Goal: Task Accomplishment & Management: Manage account settings

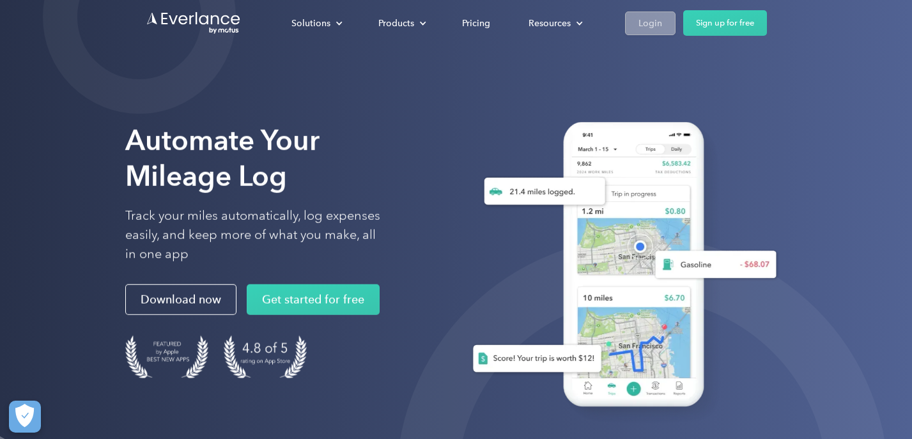
click at [648, 13] on link "Login" at bounding box center [650, 24] width 51 height 24
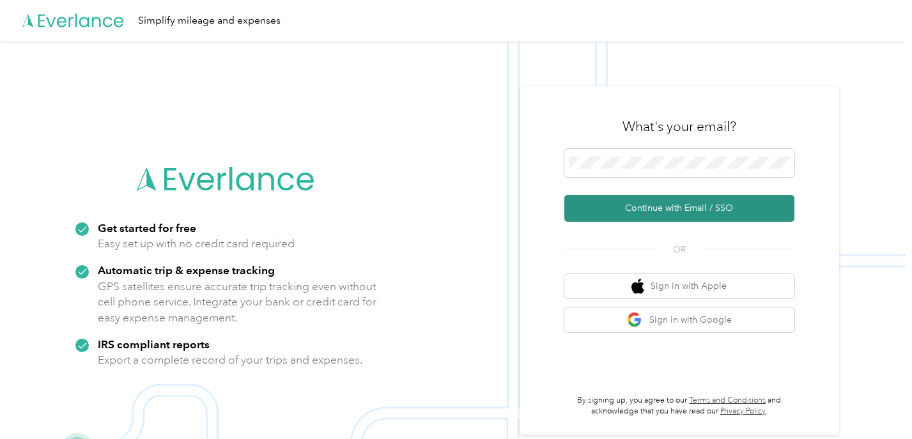
click at [693, 207] on button "Continue with Email / SSO" at bounding box center [680, 208] width 230 height 27
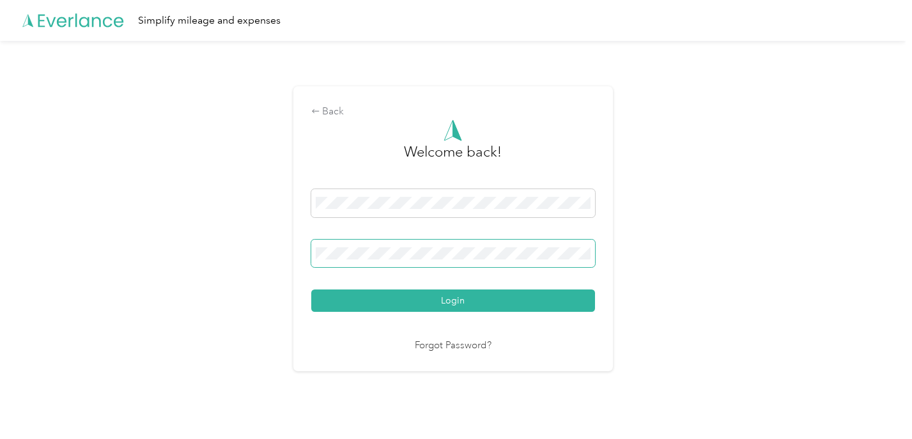
click at [456, 301] on button "Login" at bounding box center [453, 301] width 284 height 22
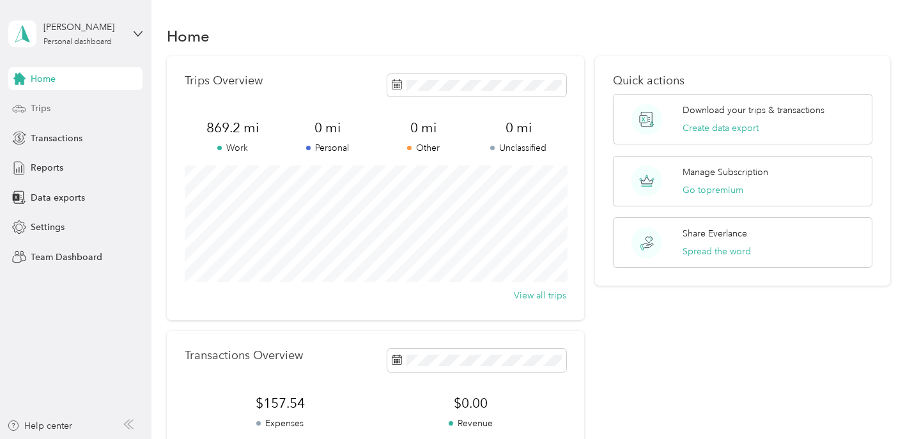
click at [39, 108] on span "Trips" at bounding box center [41, 108] width 20 height 13
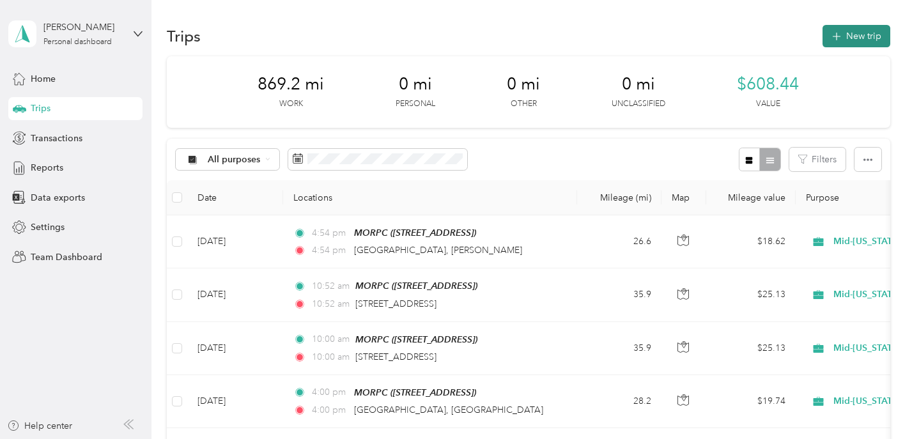
click at [859, 36] on button "New trip" at bounding box center [857, 36] width 68 height 22
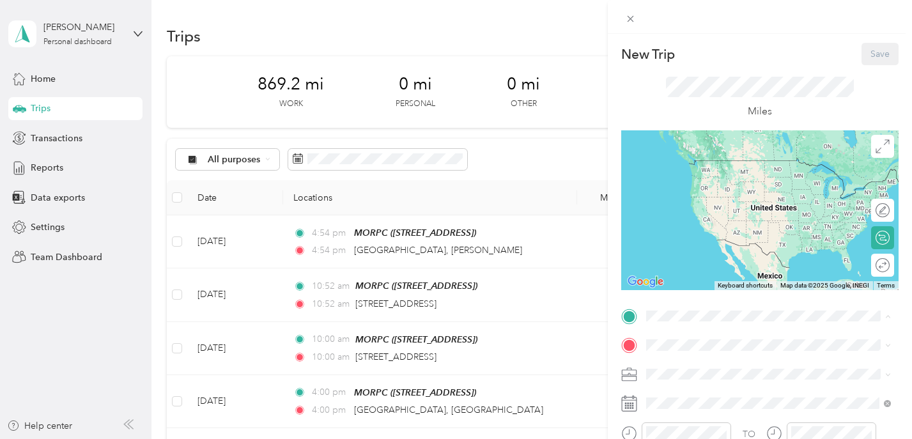
click at [684, 265] on div "Home [STREET_ADDRESS]" at bounding box center [711, 271] width 81 height 27
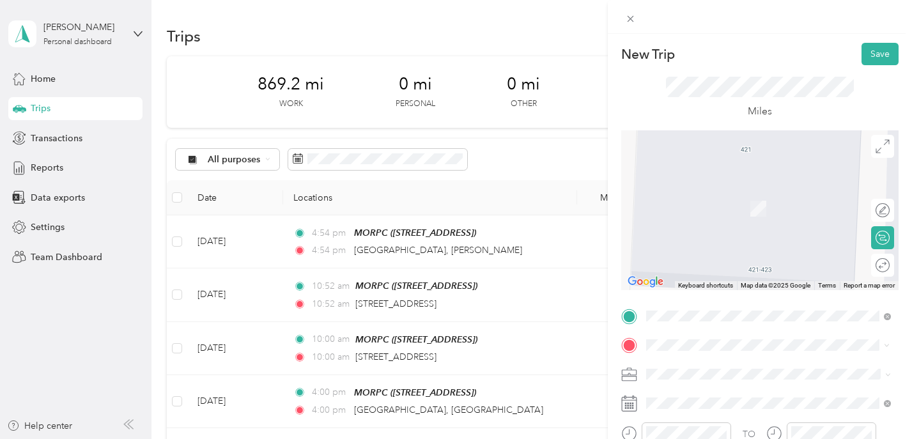
click at [771, 187] on span "[STREET_ADDRESS][PERSON_NAME][US_STATE][US_STATE]" at bounding box center [779, 195] width 216 height 22
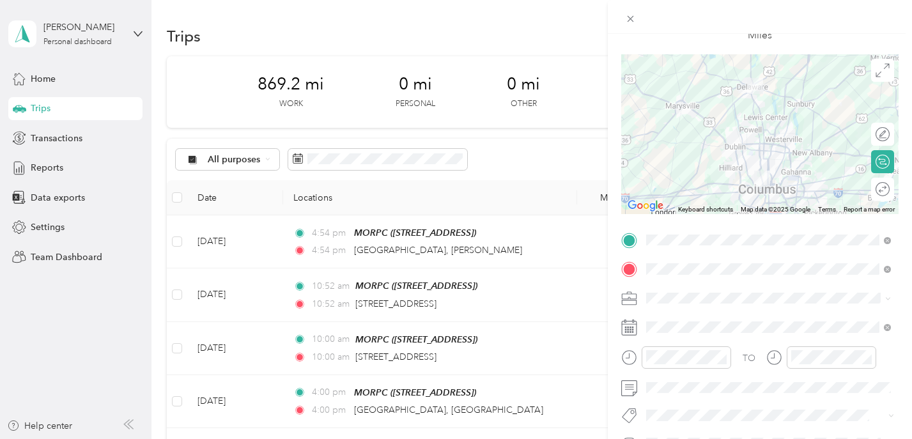
scroll to position [117, 0]
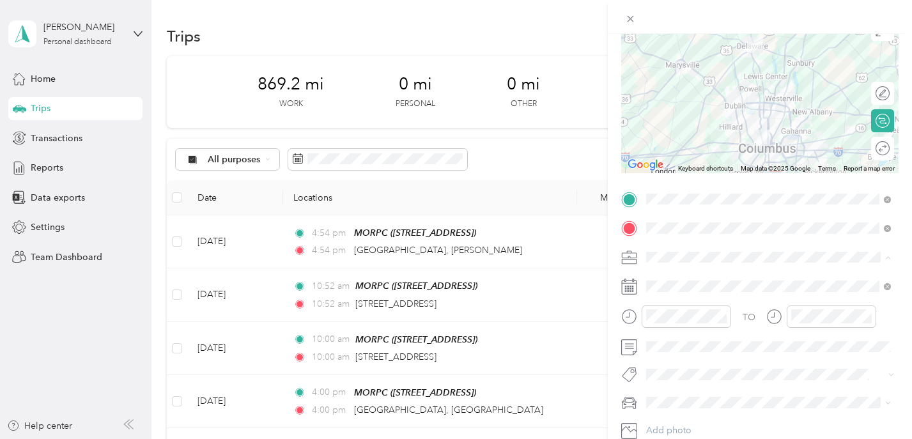
click at [717, 121] on span "Mid-[US_STATE] Regional Planning Commission" at bounding box center [747, 122] width 192 height 11
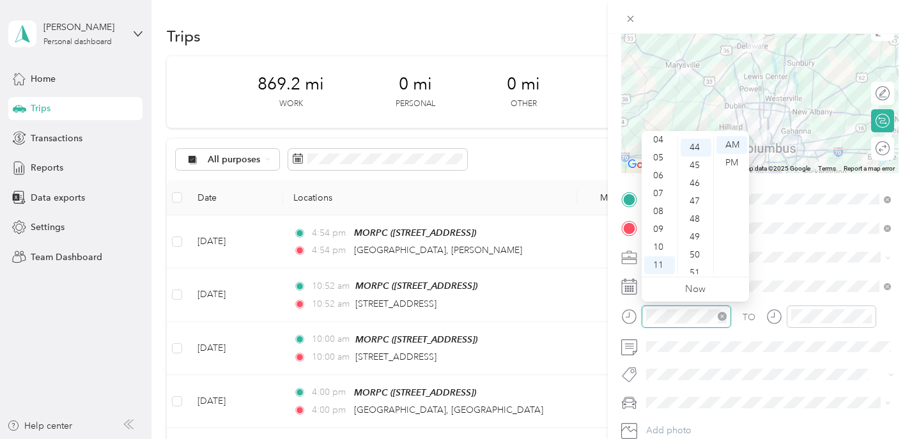
scroll to position [787, 0]
click at [657, 210] on div "08" at bounding box center [660, 212] width 31 height 18
click at [694, 143] on div "00" at bounding box center [696, 145] width 31 height 18
click at [738, 140] on div "AM" at bounding box center [732, 145] width 31 height 18
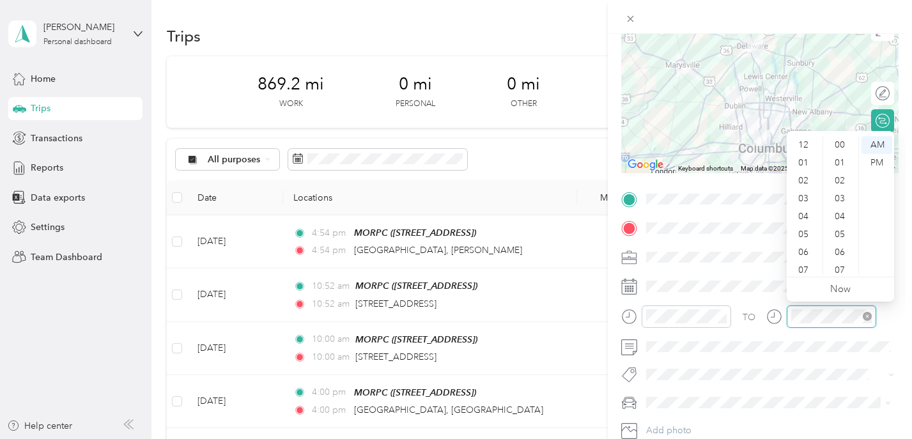
scroll to position [77, 0]
click at [804, 208] on div "08" at bounding box center [805, 212] width 31 height 18
click at [835, 150] on div "00" at bounding box center [841, 145] width 31 height 18
click at [878, 138] on div "AM" at bounding box center [877, 145] width 31 height 18
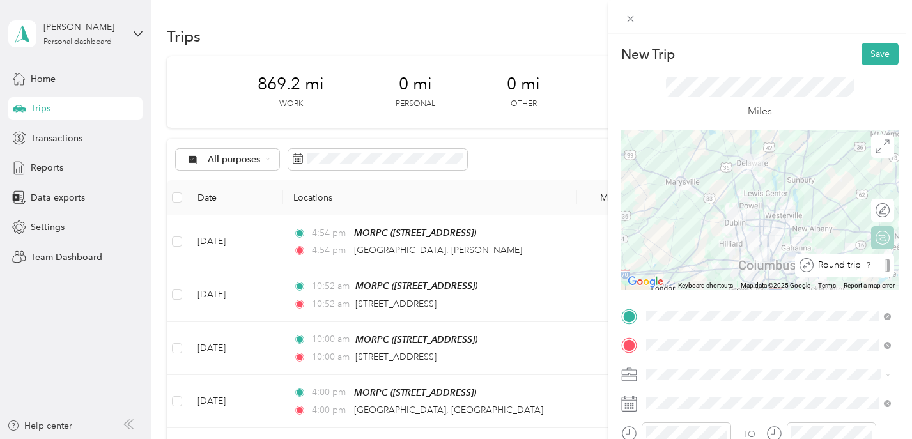
click at [884, 263] on div "Round trip" at bounding box center [852, 265] width 76 height 13
click at [884, 263] on div at bounding box center [876, 265] width 27 height 13
click at [872, 54] on button "Save" at bounding box center [880, 54] width 37 height 22
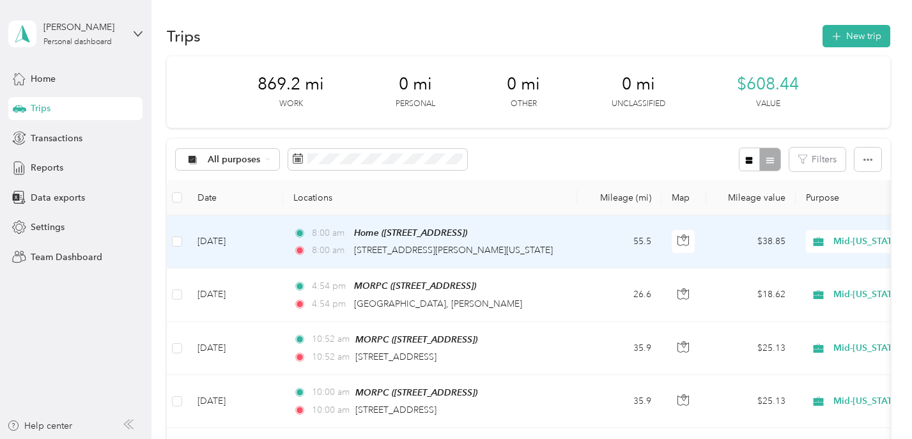
click at [246, 231] on td "[DATE]" at bounding box center [235, 241] width 96 height 53
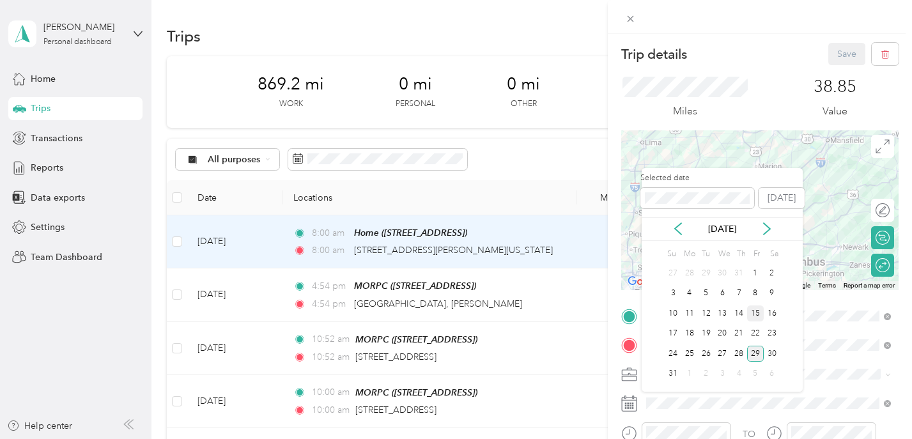
click at [759, 319] on div "15" at bounding box center [756, 314] width 17 height 16
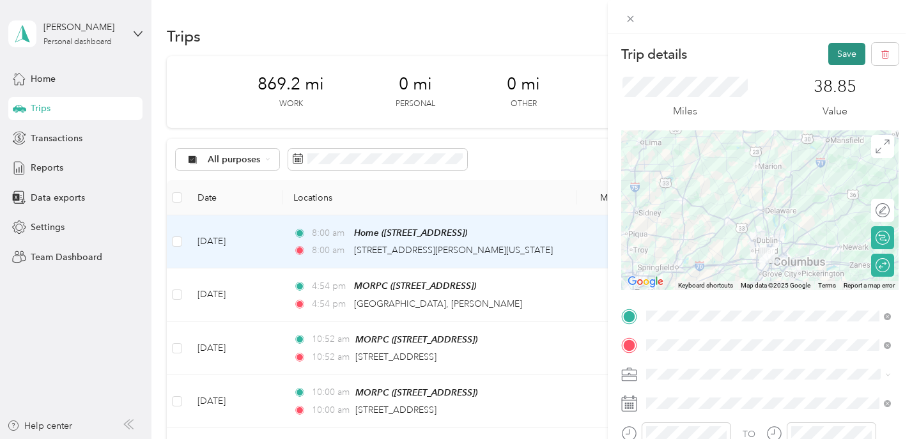
click at [843, 58] on button "Save" at bounding box center [847, 54] width 37 height 22
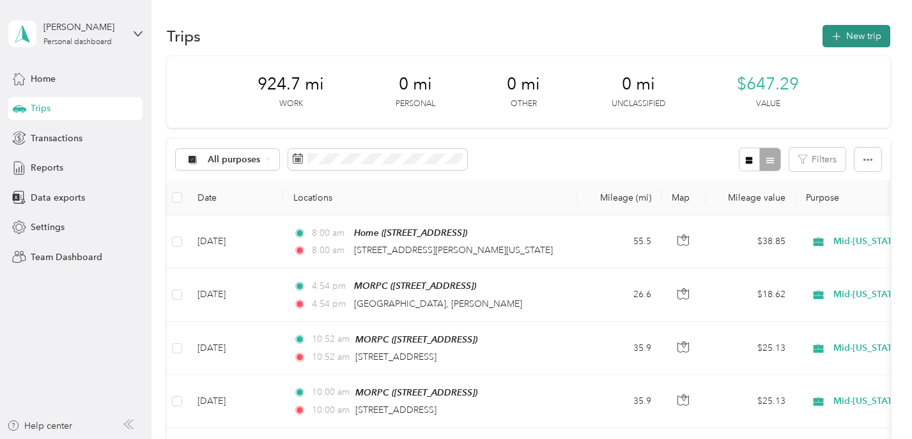
click at [856, 32] on button "New trip" at bounding box center [857, 36] width 68 height 22
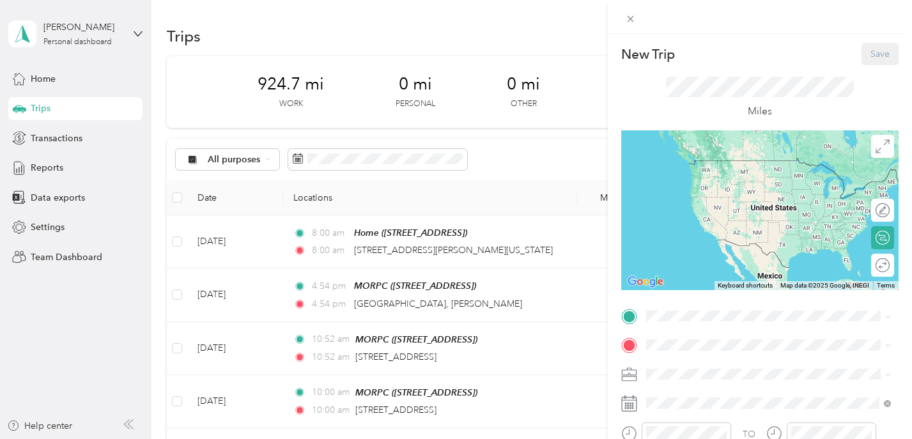
click at [696, 226] on strong "MORPC" at bounding box center [688, 222] width 34 height 12
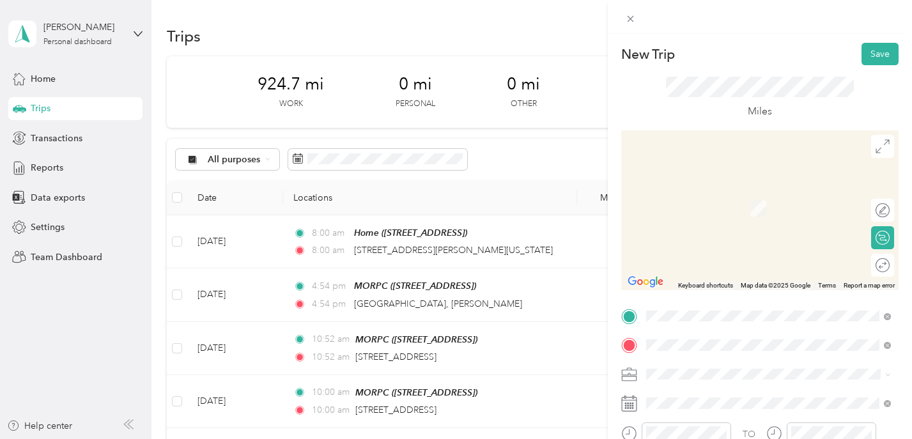
click at [758, 246] on span "[STREET_ADDRESS][US_STATE]" at bounding box center [735, 241] width 128 height 12
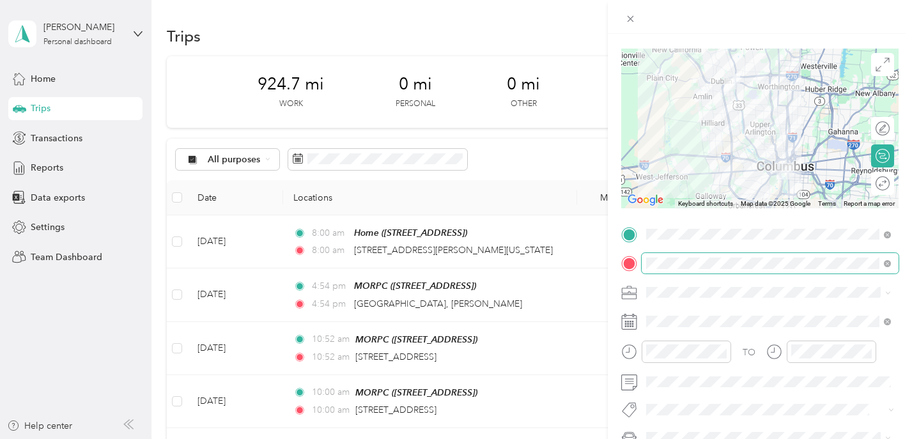
scroll to position [107, 0]
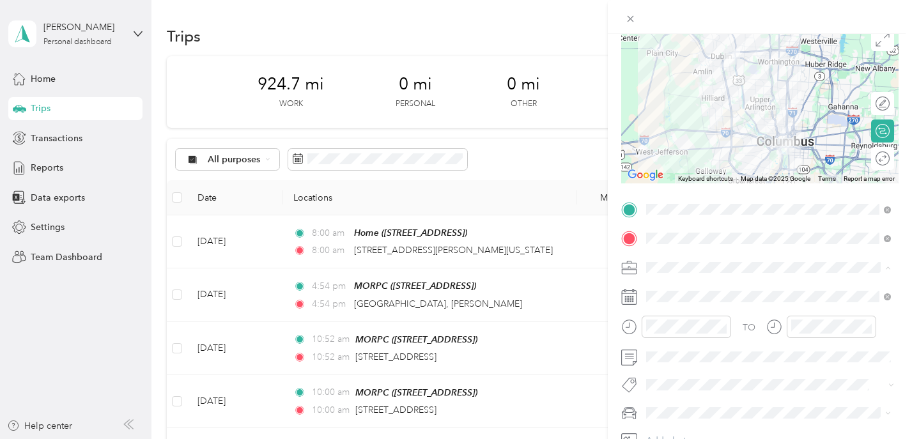
click at [691, 133] on span "Mid-[US_STATE] Regional Planning Commission" at bounding box center [747, 132] width 192 height 11
click at [675, 302] on span at bounding box center [770, 296] width 257 height 20
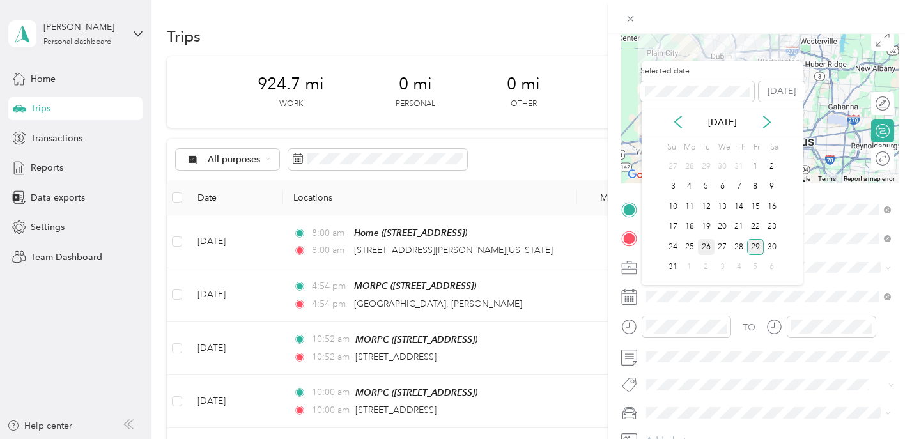
click at [704, 244] on div "26" at bounding box center [706, 247] width 17 height 16
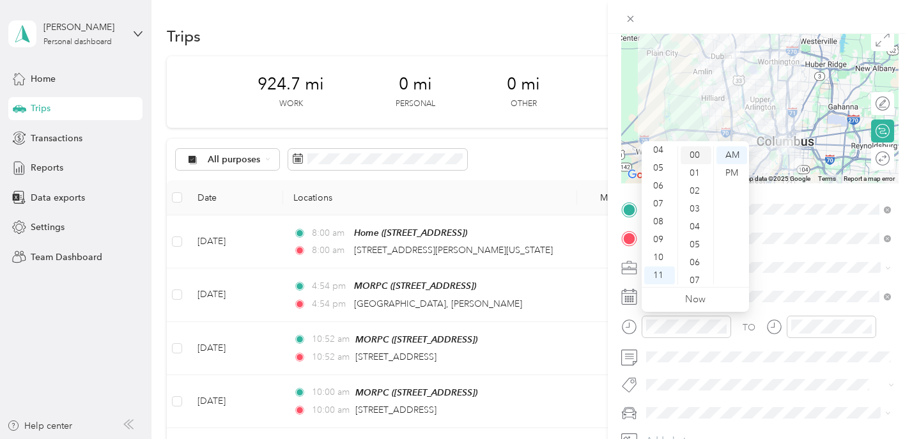
scroll to position [0, 0]
click at [695, 155] on div "00" at bounding box center [696, 155] width 31 height 18
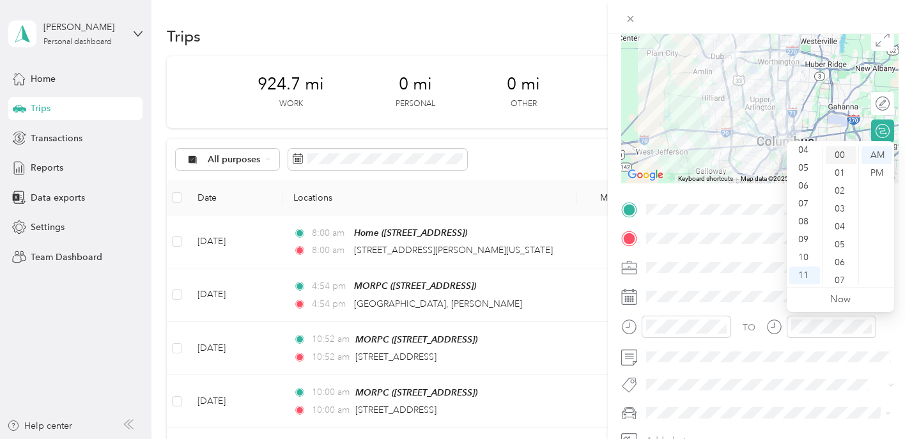
click at [840, 155] on div "00" at bounding box center [841, 155] width 31 height 18
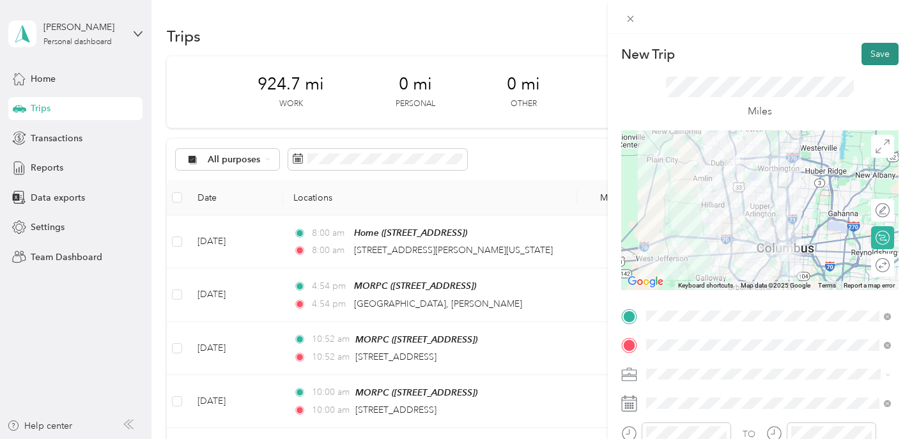
click at [881, 56] on button "Save" at bounding box center [880, 54] width 37 height 22
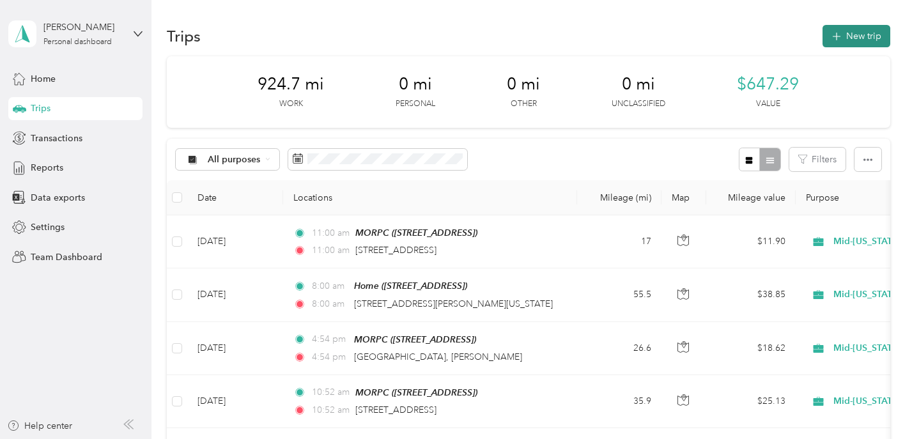
click at [843, 43] on button "New trip" at bounding box center [857, 36] width 68 height 22
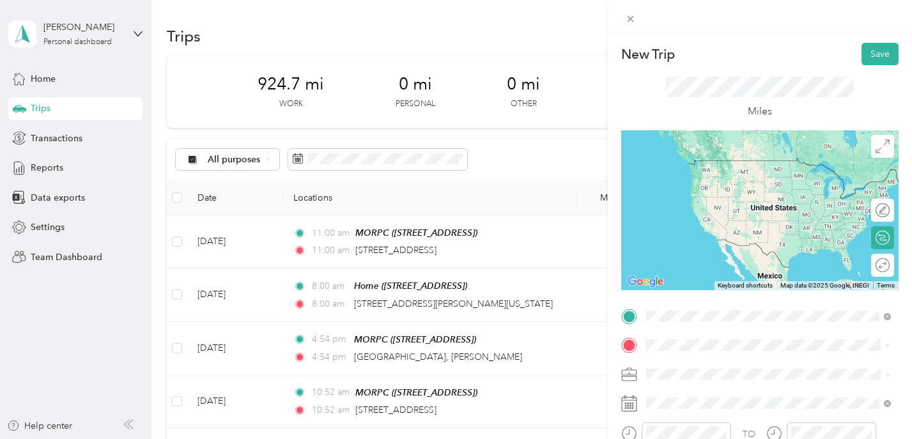
click at [735, 225] on li "[STREET_ADDRESS][US_STATE]" at bounding box center [769, 212] width 254 height 26
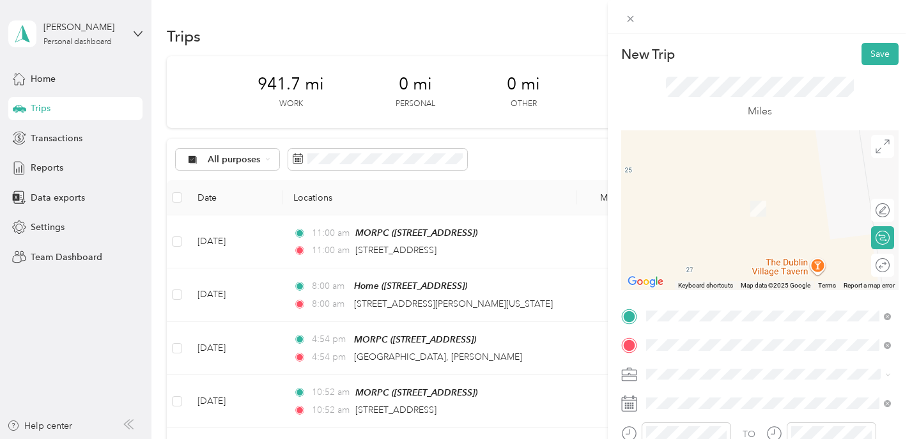
click at [750, 189] on span "[STREET_ADDRESS][US_STATE]" at bounding box center [735, 190] width 128 height 12
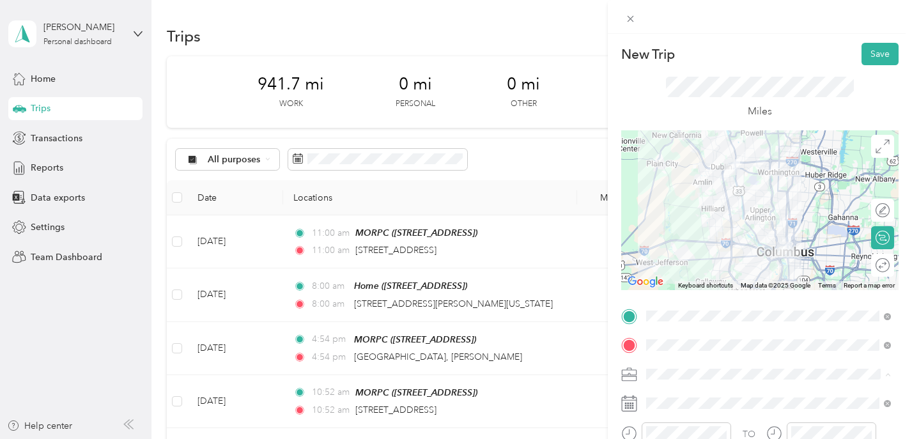
click at [712, 240] on div "Mid-[US_STATE] Regional Planning Commission" at bounding box center [769, 239] width 236 height 13
click at [668, 411] on span at bounding box center [770, 403] width 257 height 20
click at [643, 405] on span at bounding box center [770, 403] width 257 height 20
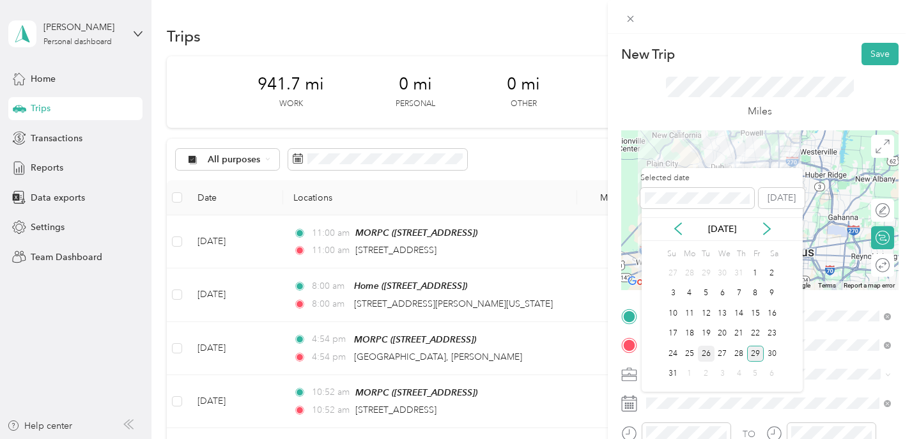
click at [703, 348] on div "26" at bounding box center [706, 354] width 17 height 16
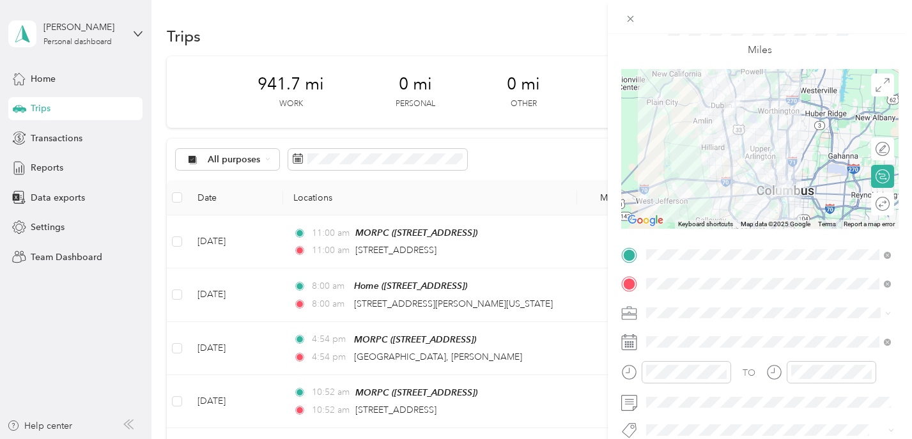
scroll to position [86, 0]
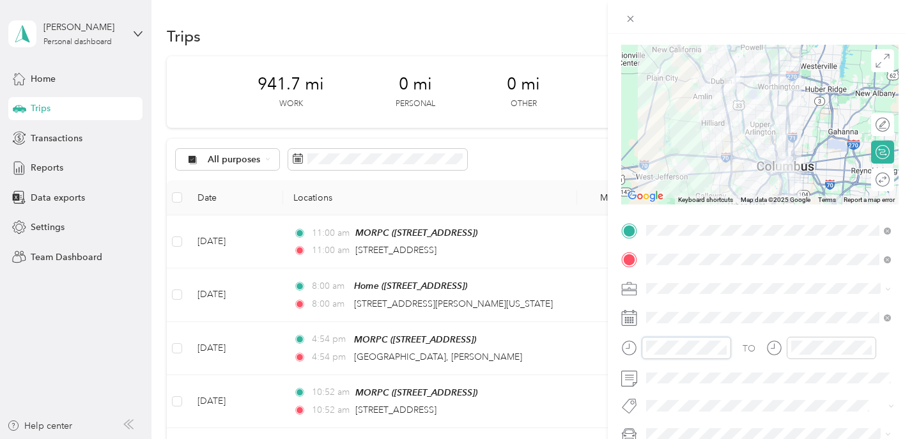
click at [634, 345] on div at bounding box center [677, 348] width 110 height 22
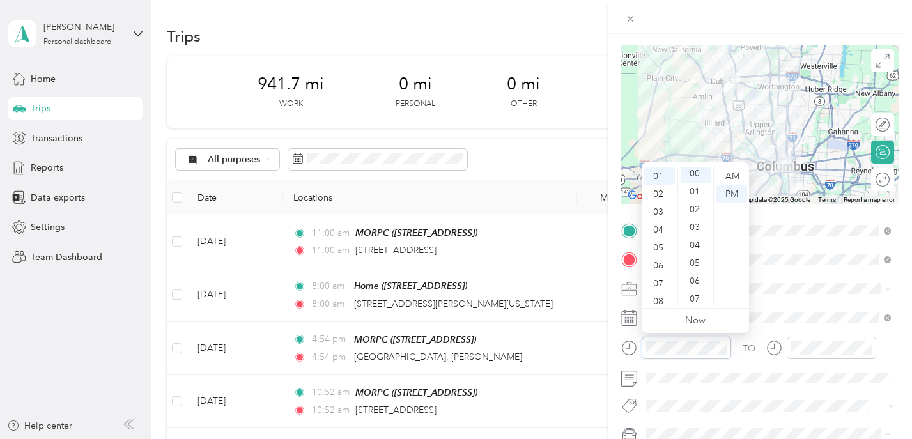
scroll to position [0, 0]
click at [730, 191] on div "PM" at bounding box center [732, 194] width 31 height 18
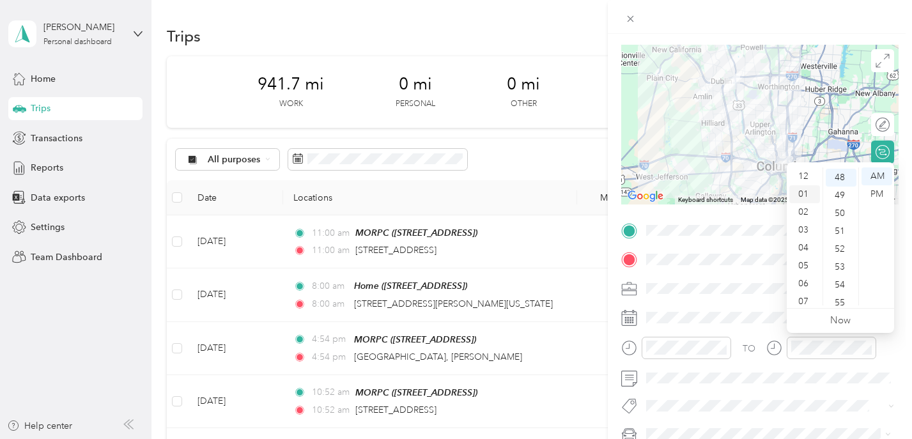
click at [802, 191] on div "01" at bounding box center [805, 194] width 31 height 18
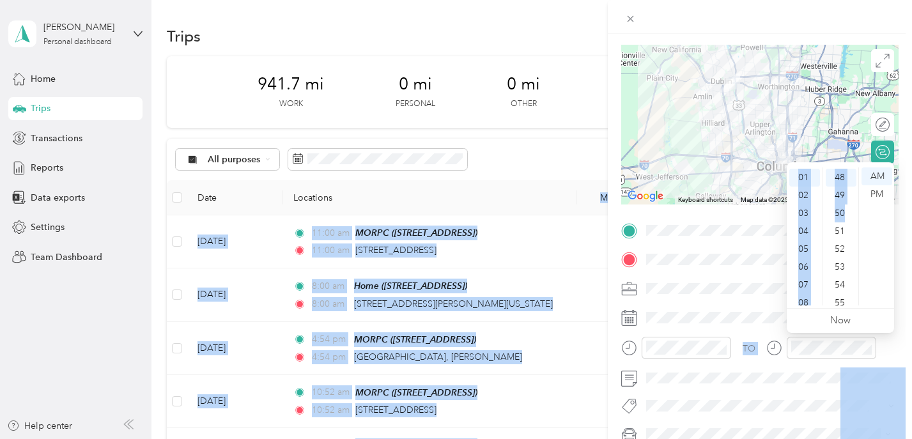
drag, startPoint x: 844, startPoint y: 218, endPoint x: 844, endPoint y: 490, distance: 271.8
click at [844, 439] on html "[PERSON_NAME] Personal dashboard Home Trips Transactions Reports Data exports S…" at bounding box center [453, 219] width 906 height 439
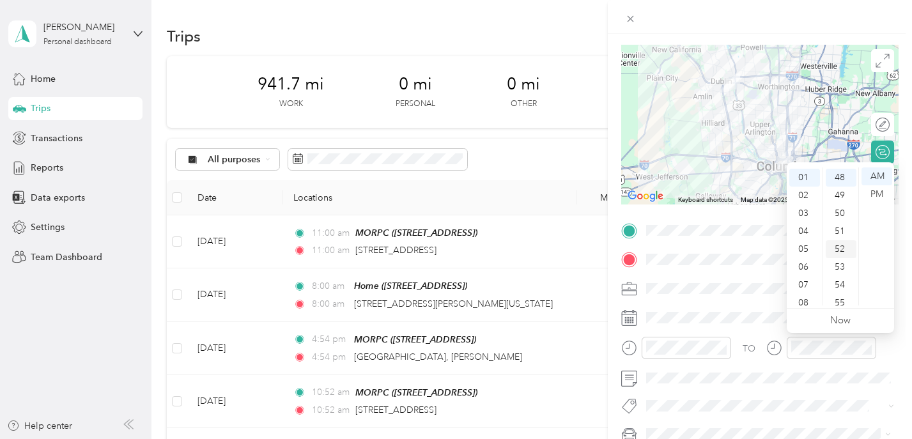
click at [845, 257] on div "52" at bounding box center [841, 249] width 31 height 18
click at [841, 174] on div "00" at bounding box center [841, 177] width 31 height 18
click at [877, 191] on div "PM" at bounding box center [877, 194] width 31 height 18
click at [815, 390] on div "TO Add photo" at bounding box center [761, 361] width 278 height 280
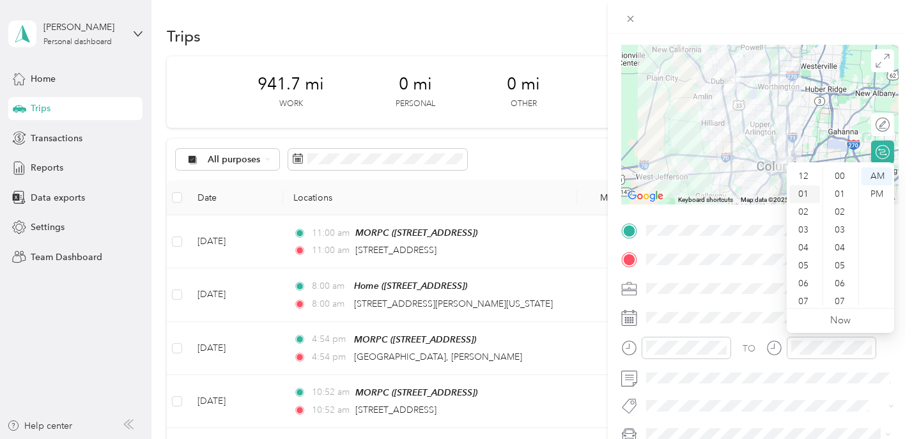
click at [802, 189] on div "01" at bounding box center [805, 194] width 31 height 18
click at [841, 173] on div "00" at bounding box center [841, 177] width 31 height 18
click at [883, 191] on div "PM" at bounding box center [877, 194] width 31 height 18
click at [904, 247] on form "New Trip Save This trip cannot be edited because it is either under review, app…" at bounding box center [760, 228] width 304 height 543
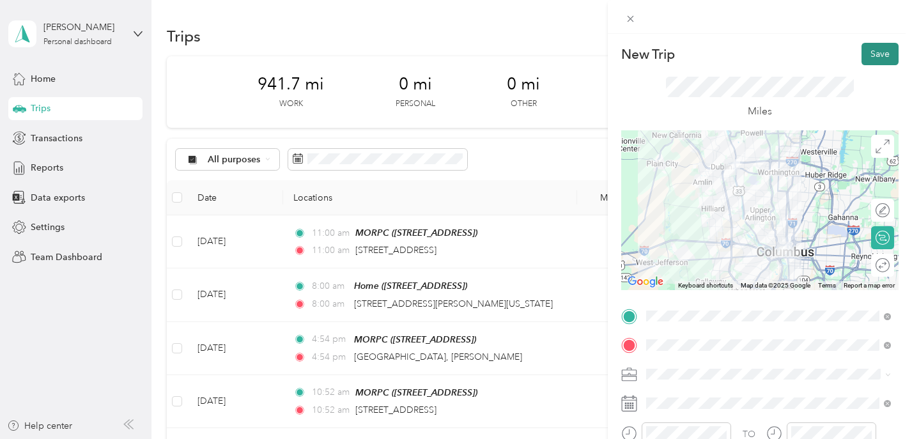
click at [866, 52] on button "Save" at bounding box center [880, 54] width 37 height 22
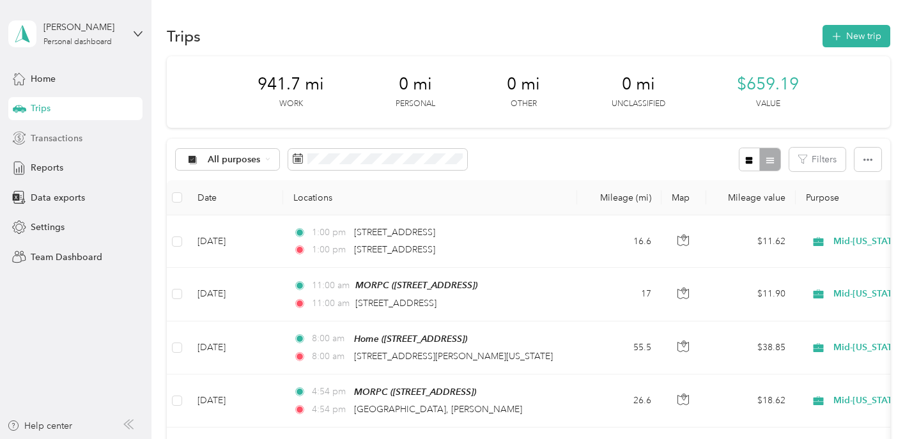
click at [39, 138] on span "Transactions" at bounding box center [57, 138] width 52 height 13
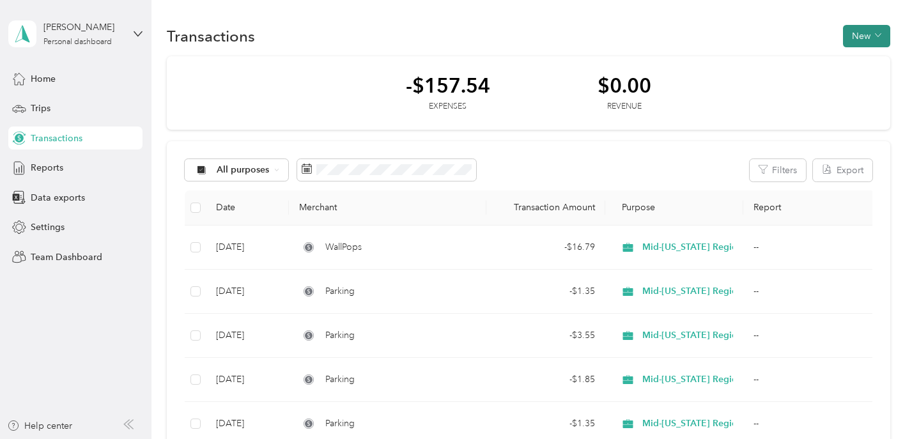
click at [866, 38] on button "New" at bounding box center [866, 36] width 47 height 22
click at [861, 63] on span "Expense" at bounding box center [867, 60] width 35 height 13
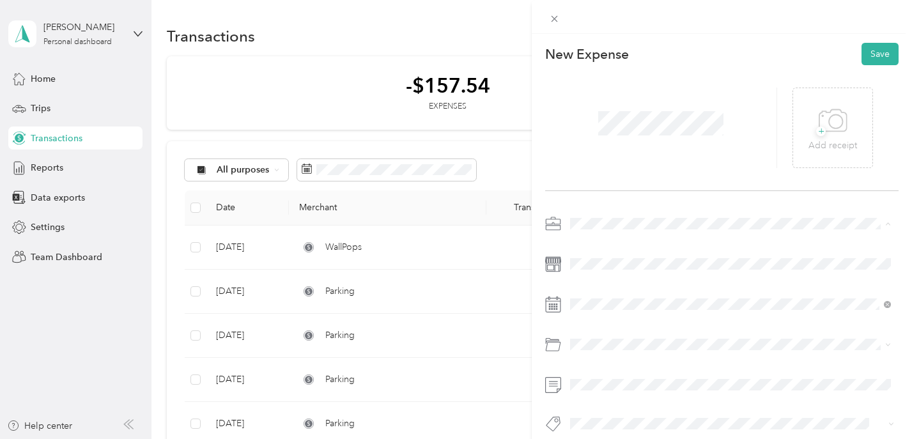
click at [606, 293] on div "Mid-[US_STATE] Regional Planning Commission" at bounding box center [731, 291] width 312 height 13
click at [678, 173] on div "1" at bounding box center [679, 175] width 17 height 16
click at [826, 134] on icon at bounding box center [833, 121] width 29 height 35
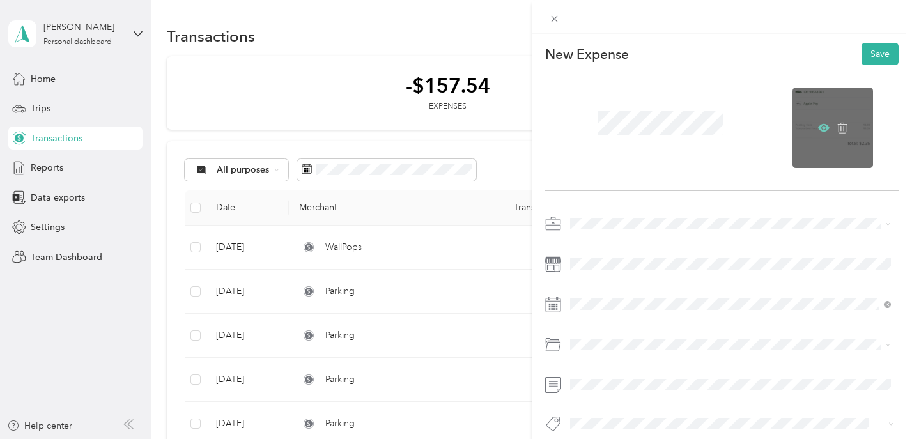
click at [823, 123] on icon at bounding box center [824, 128] width 12 height 12
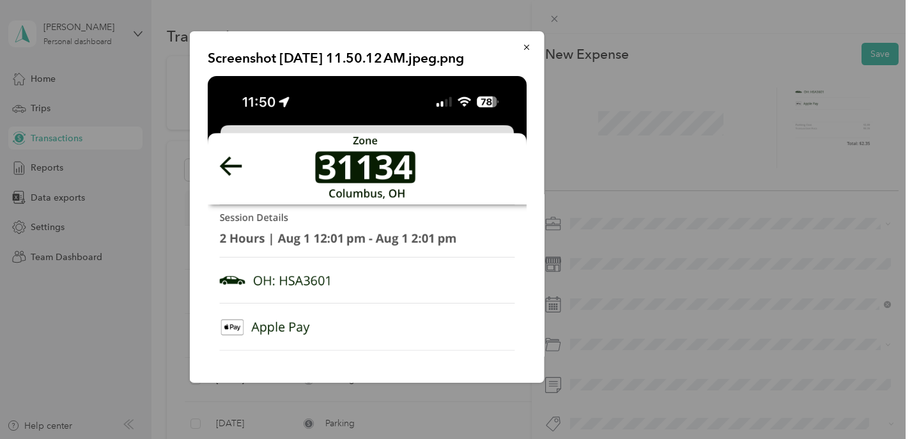
scroll to position [-1, 0]
click at [745, 144] on div "Screenshot [DATE] 11.50.12 AM.jpeg.png" at bounding box center [634, 209] width 355 height 356
click at [523, 49] on icon "button" at bounding box center [526, 47] width 9 height 9
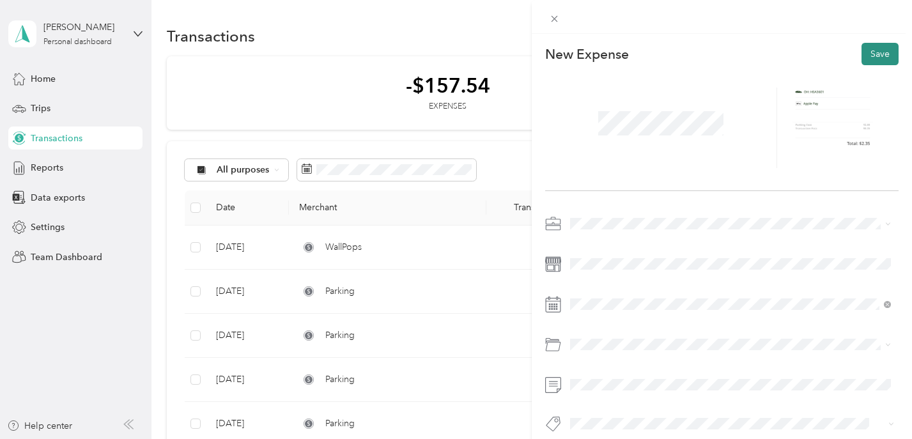
click at [868, 54] on button "Save" at bounding box center [880, 54] width 37 height 22
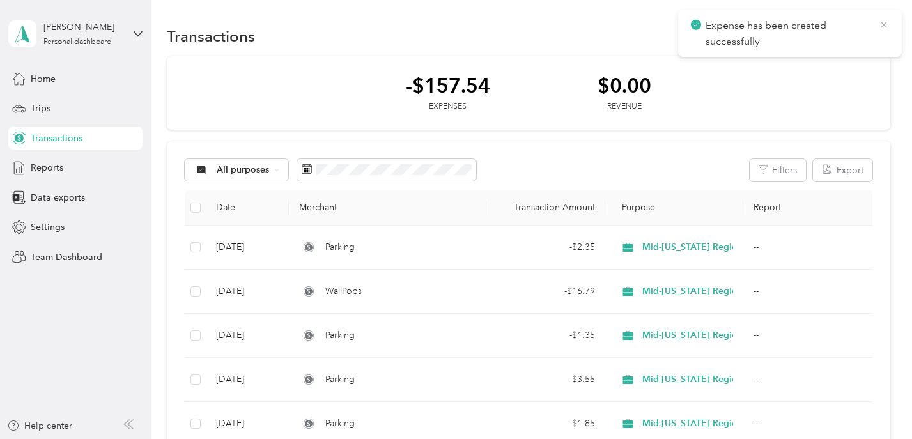
click at [886, 22] on icon at bounding box center [884, 25] width 10 height 12
click at [876, 37] on button "New" at bounding box center [866, 36] width 47 height 22
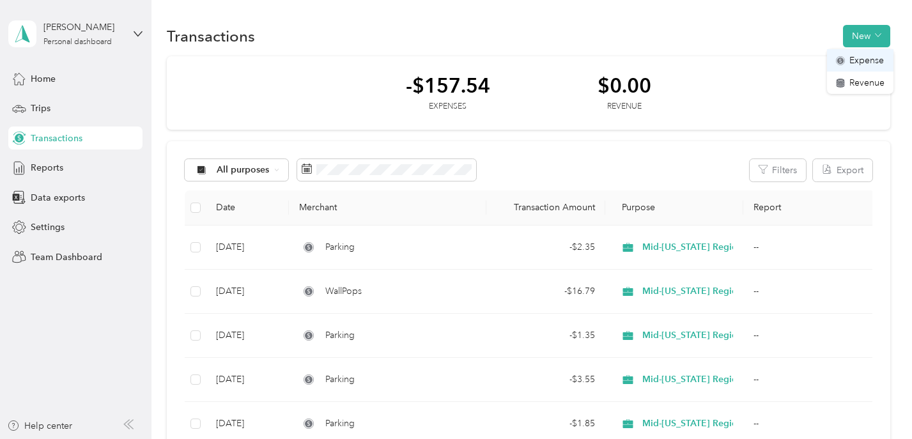
click at [859, 63] on span "Expense" at bounding box center [867, 60] width 35 height 13
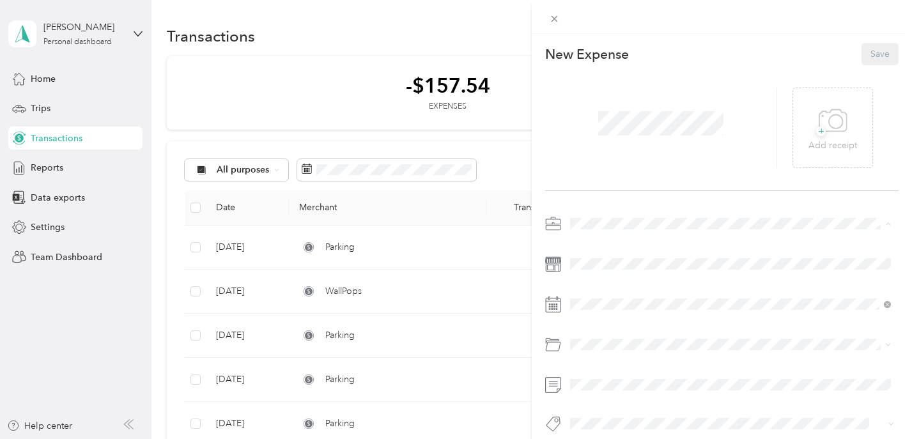
click at [629, 290] on span "Mid-[US_STATE] Regional Planning Commission" at bounding box center [671, 291] width 192 height 11
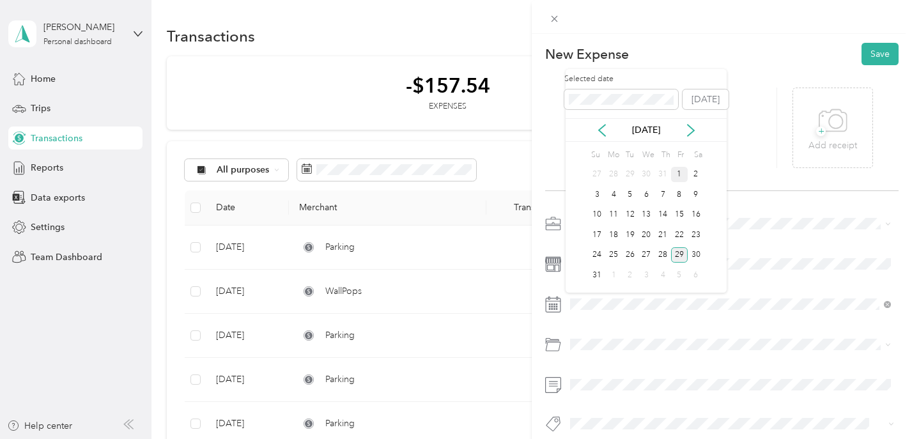
click at [676, 174] on div "1" at bounding box center [679, 175] width 17 height 16
click at [822, 135] on span "+" at bounding box center [822, 132] width 10 height 10
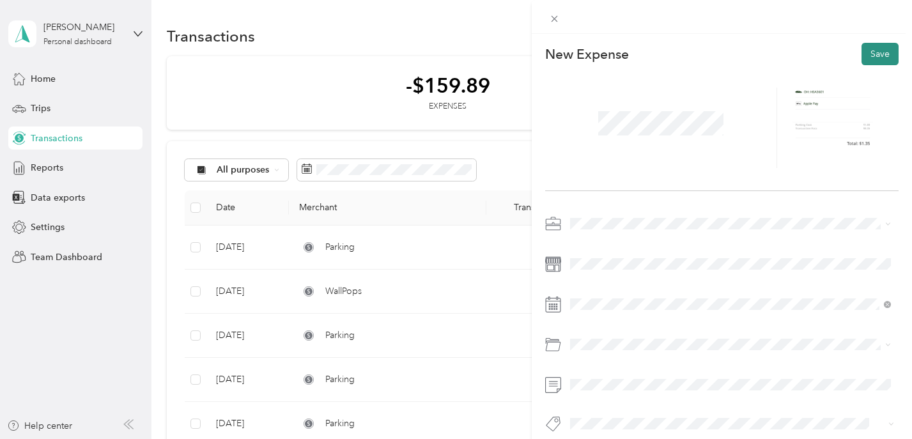
click at [875, 53] on button "Save" at bounding box center [880, 54] width 37 height 22
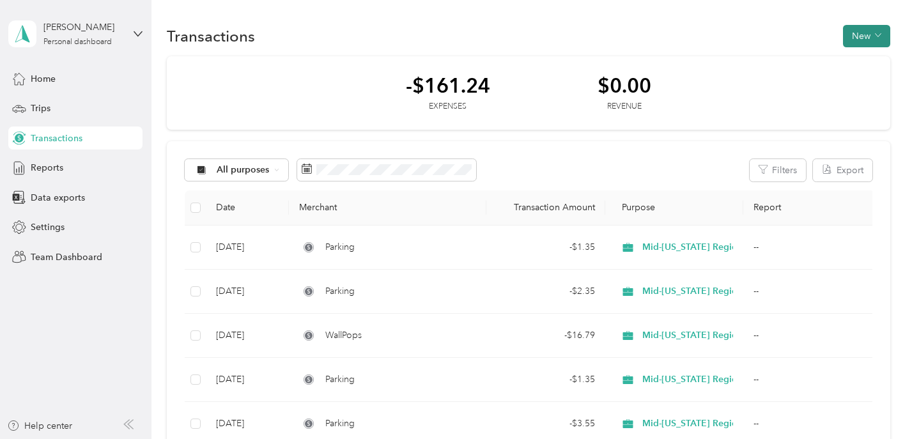
click at [857, 41] on button "New" at bounding box center [866, 36] width 47 height 22
click at [856, 59] on span "Expense" at bounding box center [867, 60] width 35 height 13
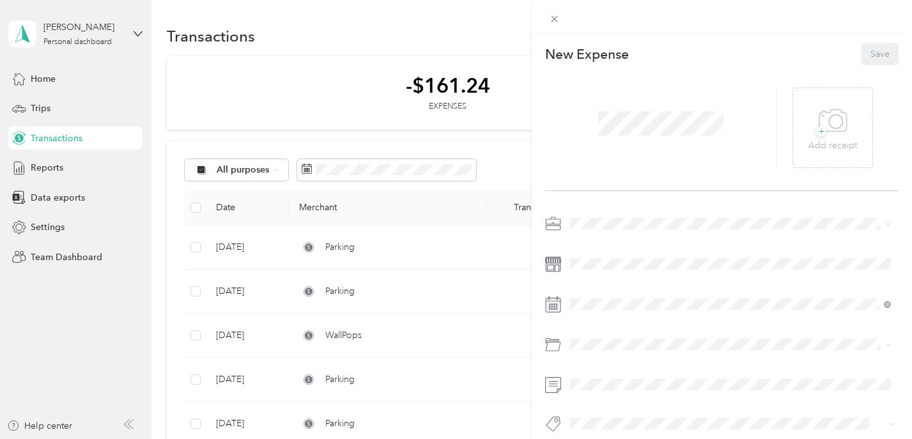
click at [617, 292] on span "Mid-[US_STATE] Regional Planning Commission" at bounding box center [671, 288] width 192 height 11
click at [828, 130] on icon at bounding box center [833, 120] width 27 height 22
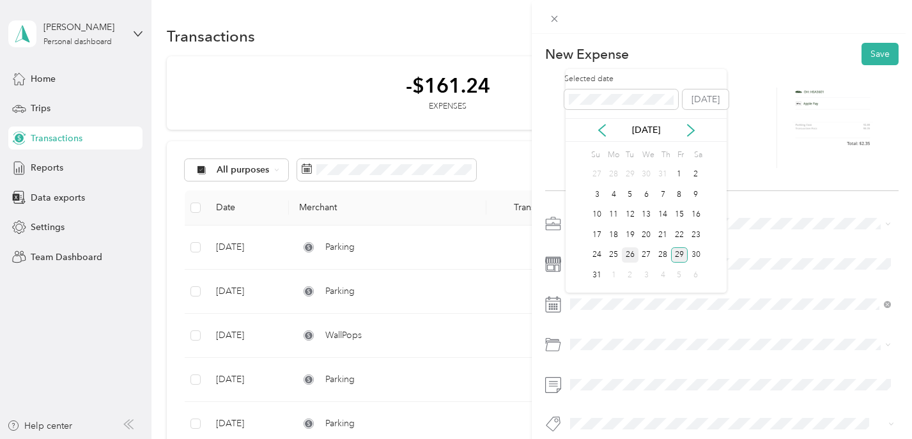
click at [629, 256] on div "26" at bounding box center [630, 255] width 17 height 16
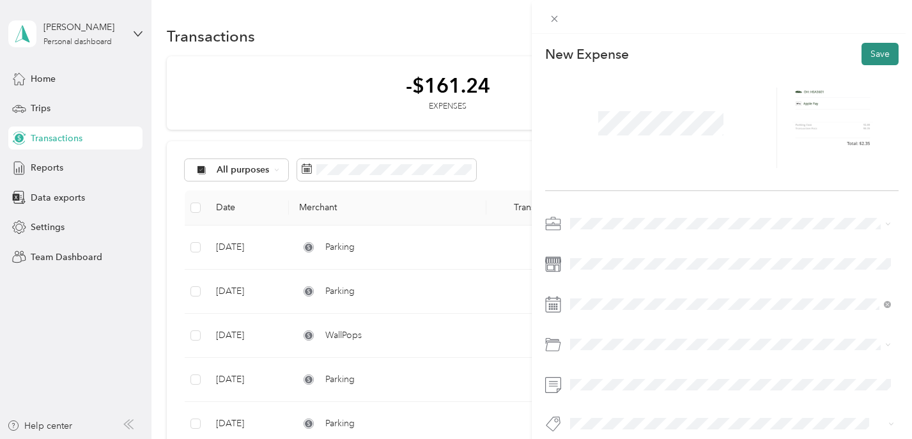
click at [880, 52] on button "Save" at bounding box center [880, 54] width 37 height 22
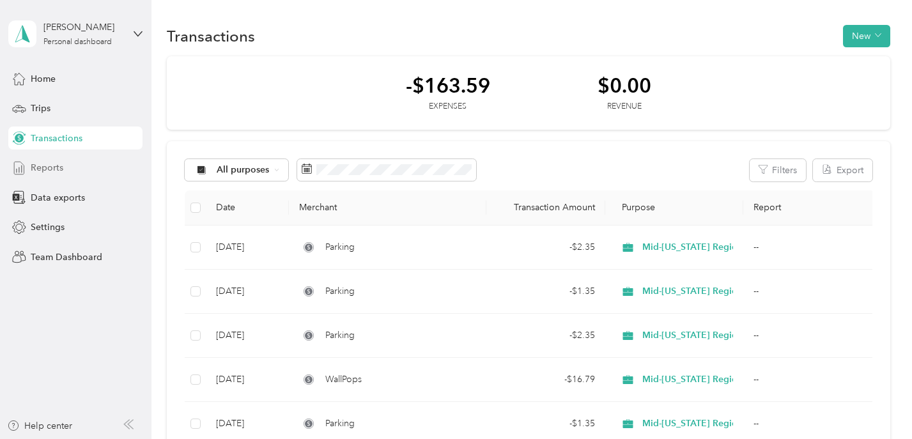
click at [51, 169] on span "Reports" at bounding box center [47, 167] width 33 height 13
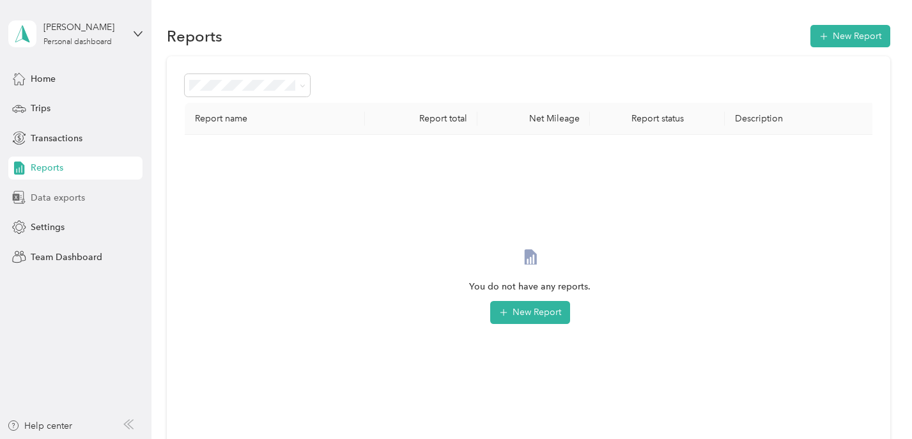
click at [48, 195] on span "Data exports" at bounding box center [58, 197] width 54 height 13
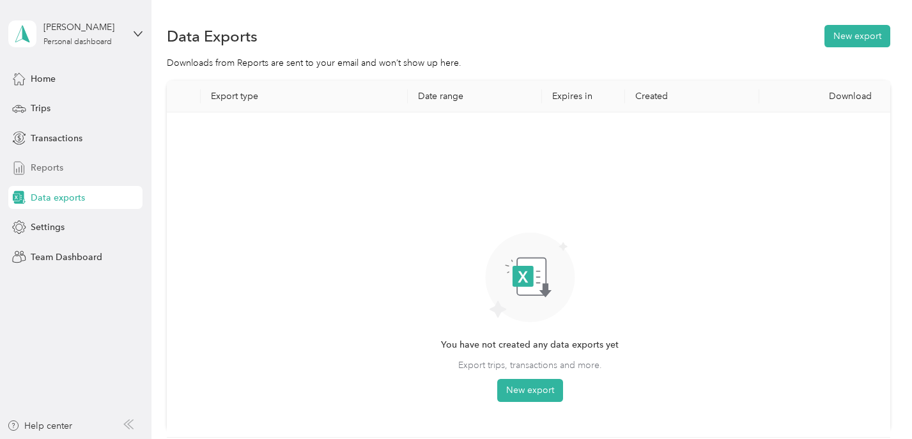
click at [46, 171] on span "Reports" at bounding box center [47, 167] width 33 height 13
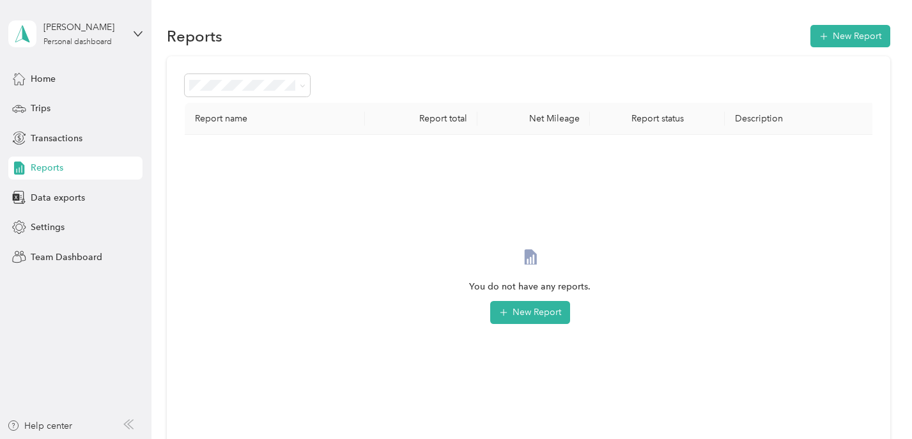
click at [55, 182] on div "Home Trips Transactions Reports Data exports Settings Team Dashboard" at bounding box center [75, 167] width 134 height 201
click at [55, 194] on span "Data exports" at bounding box center [58, 197] width 54 height 13
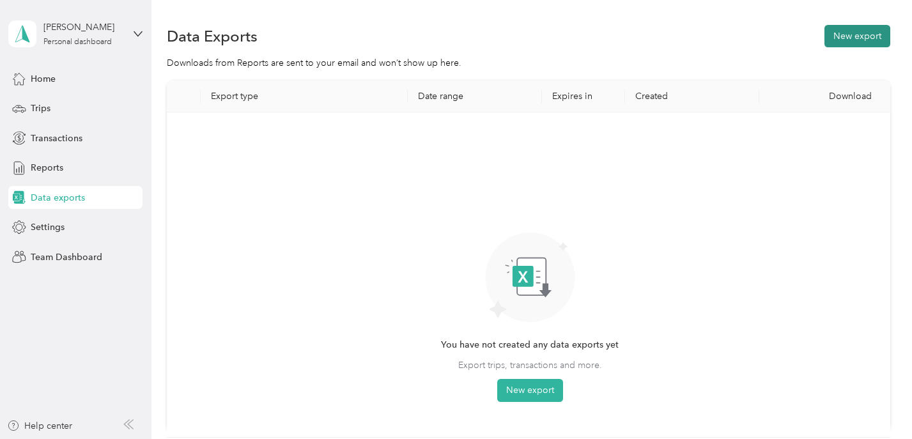
click at [849, 39] on button "New export" at bounding box center [858, 36] width 66 height 22
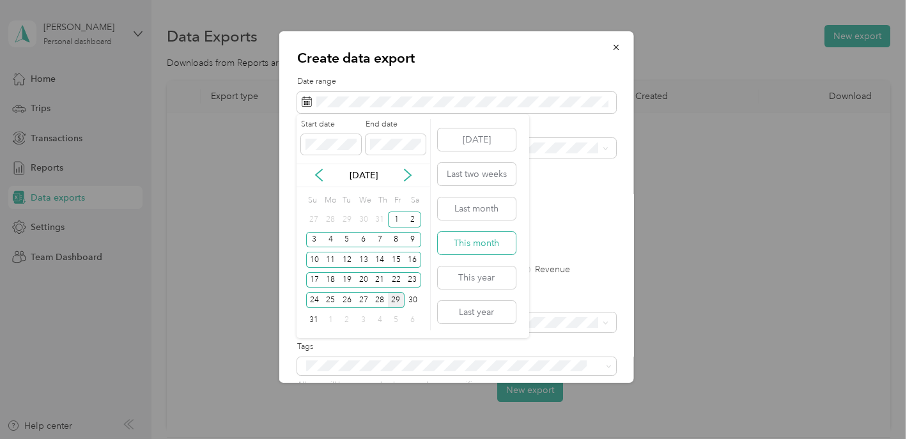
click at [473, 242] on button "This month" at bounding box center [477, 243] width 78 height 22
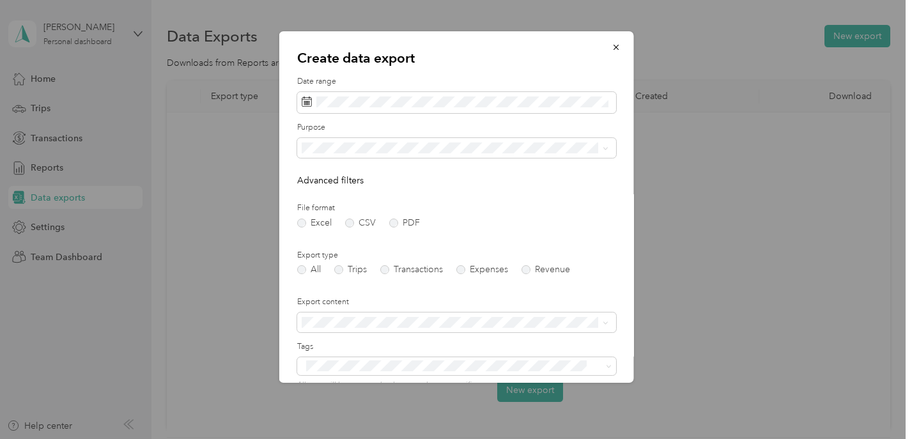
click at [394, 230] on div "Mid-[US_STATE] Regional Planning Commission" at bounding box center [455, 236] width 298 height 13
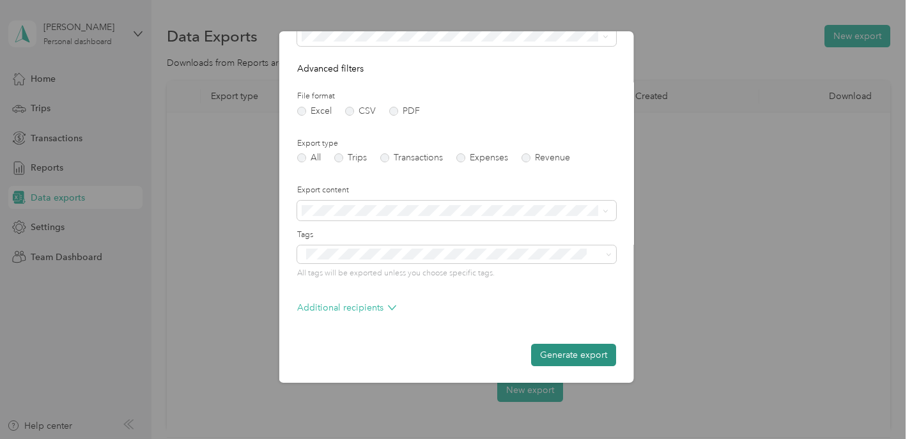
scroll to position [111, 0]
click at [568, 355] on button "Generate export" at bounding box center [573, 356] width 85 height 22
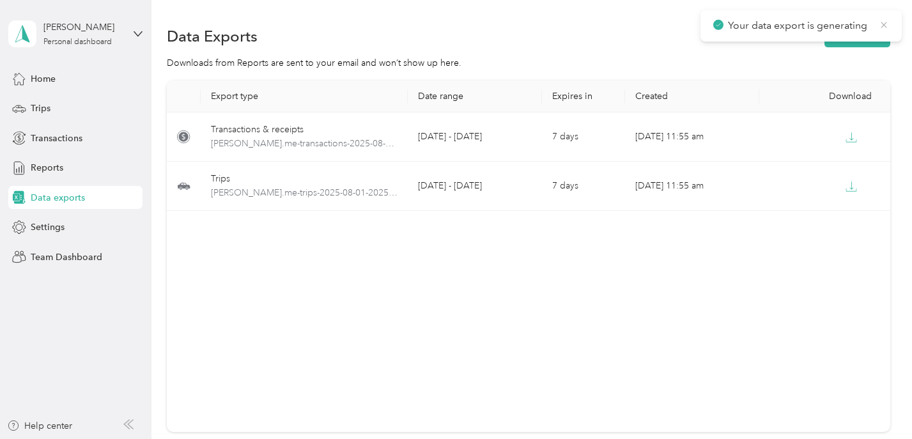
click at [887, 26] on icon at bounding box center [884, 25] width 10 height 12
click at [863, 36] on button "New export" at bounding box center [858, 36] width 66 height 22
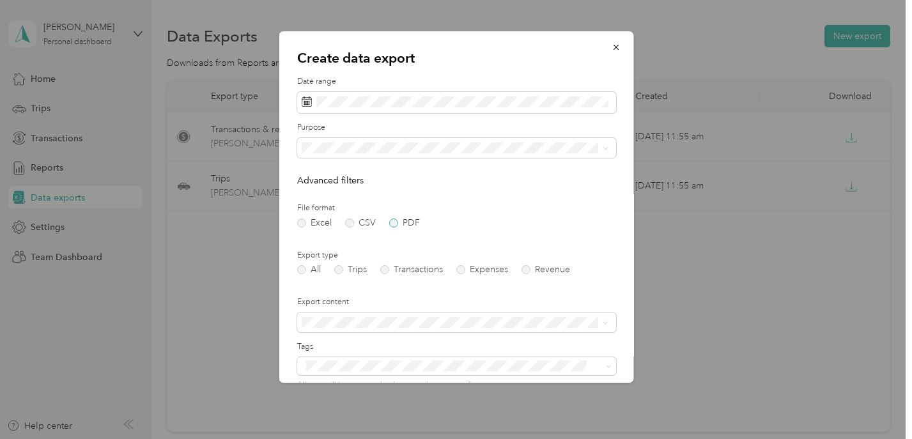
click at [389, 221] on label "PDF" at bounding box center [404, 223] width 31 height 9
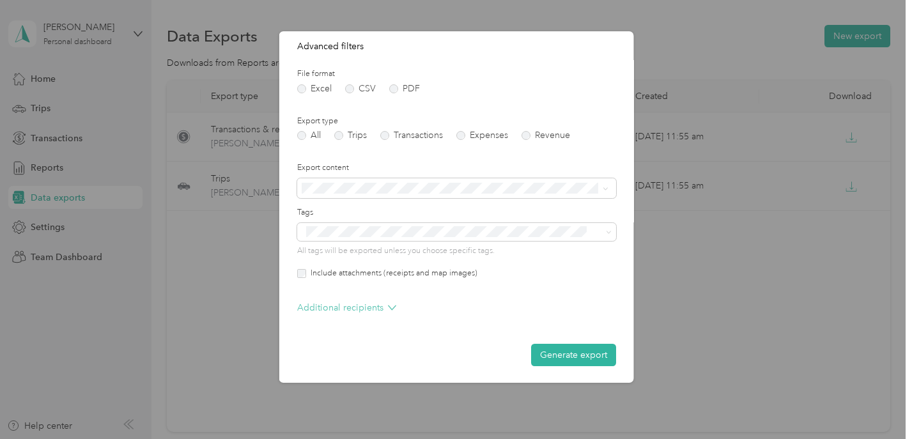
scroll to position [133, 0]
click at [338, 270] on label "Include attachments (receipts and map images)" at bounding box center [391, 275] width 171 height 12
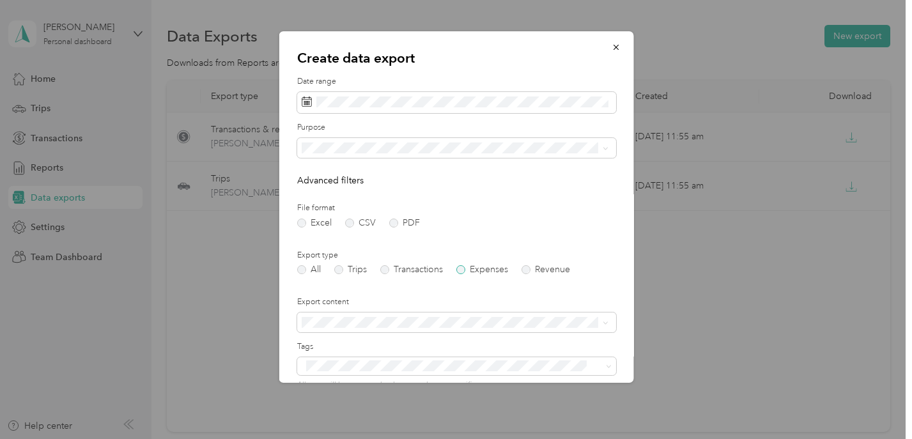
scroll to position [11, 0]
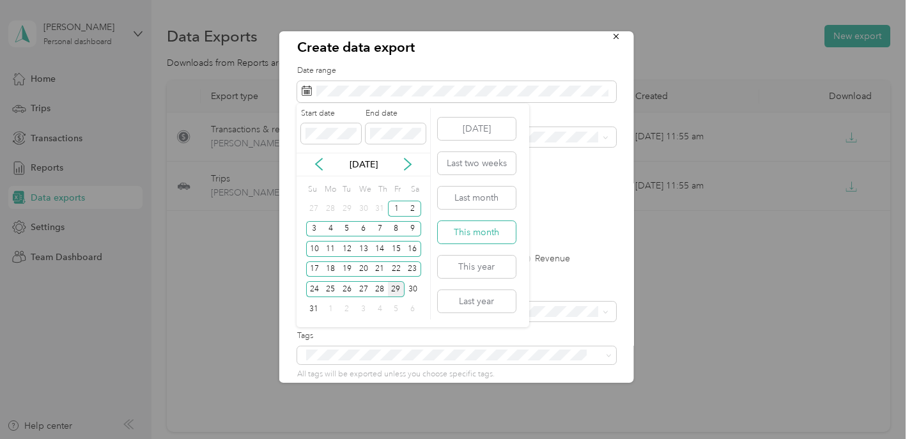
click at [492, 233] on button "This month" at bounding box center [477, 232] width 78 height 22
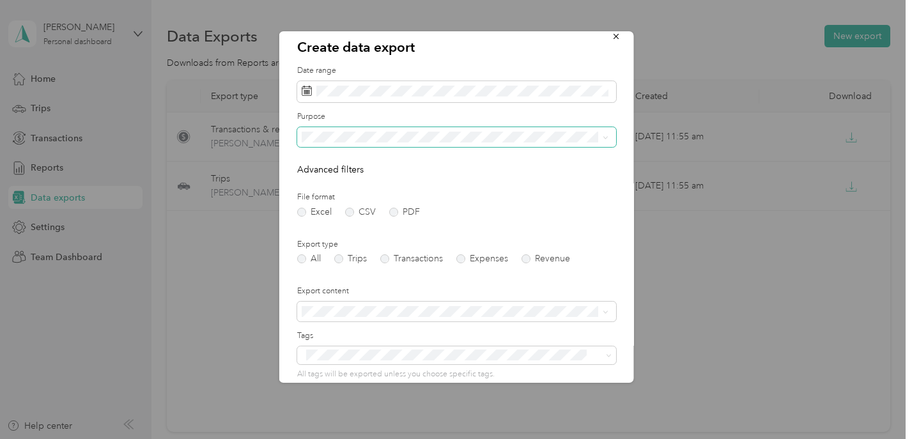
click at [496, 143] on span at bounding box center [456, 137] width 319 height 20
click at [469, 227] on div "Mid-[US_STATE] Regional Planning Commission" at bounding box center [455, 225] width 298 height 13
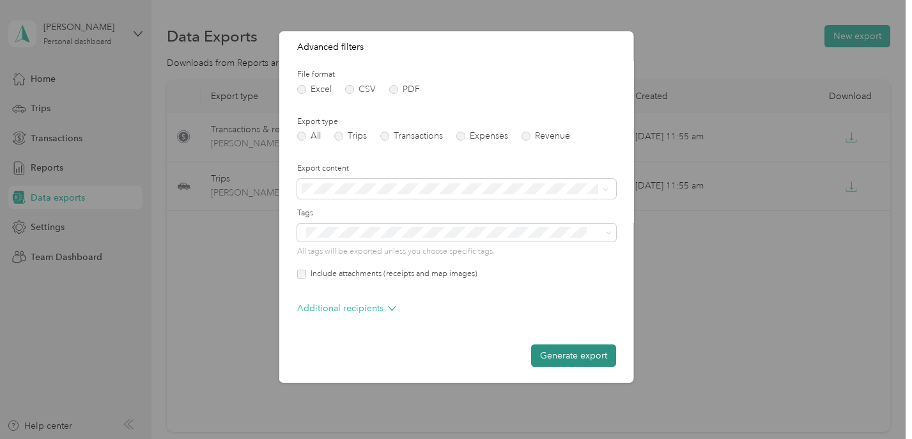
scroll to position [133, 0]
click at [579, 357] on button "Generate export" at bounding box center [573, 356] width 85 height 22
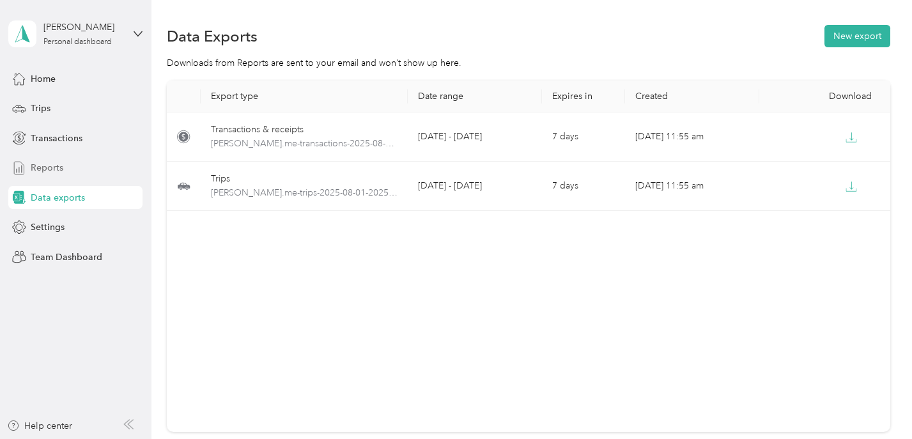
click at [68, 170] on div "Reports" at bounding box center [75, 168] width 134 height 23
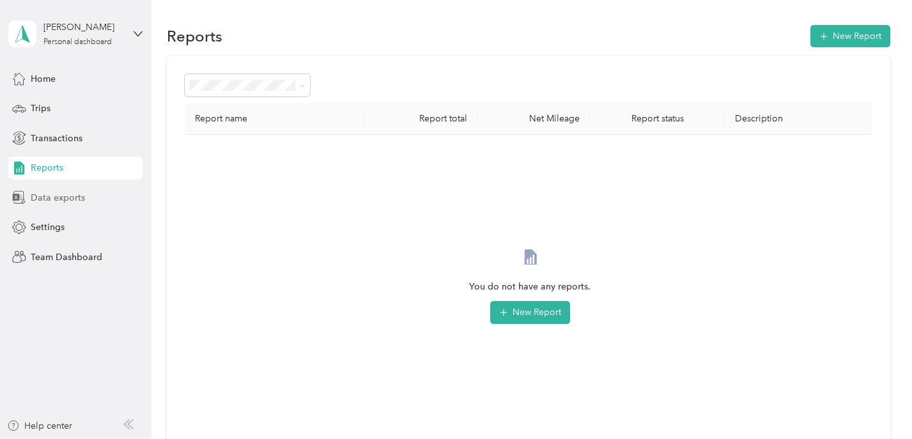
click at [68, 205] on div "Data exports" at bounding box center [75, 197] width 134 height 23
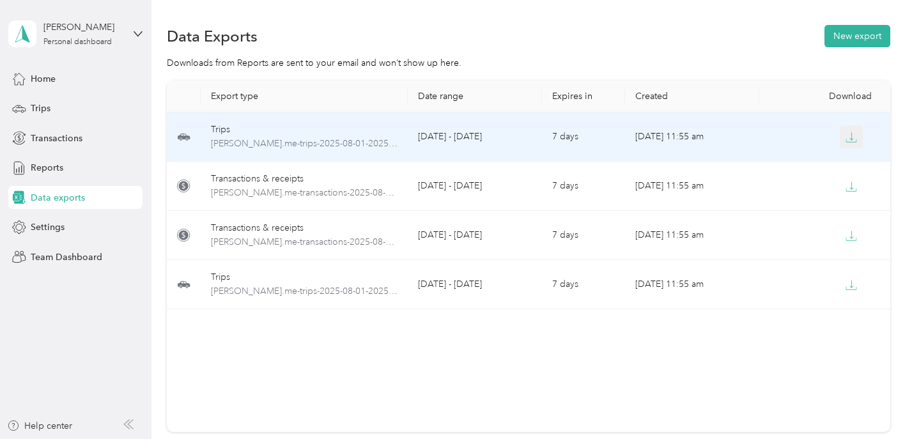
click at [855, 138] on icon "button" at bounding box center [852, 138] width 12 height 12
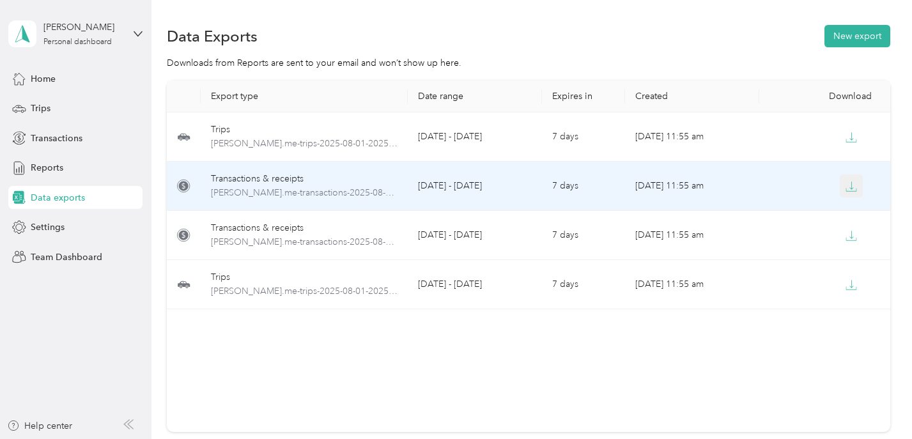
click at [849, 192] on button "button" at bounding box center [851, 186] width 23 height 23
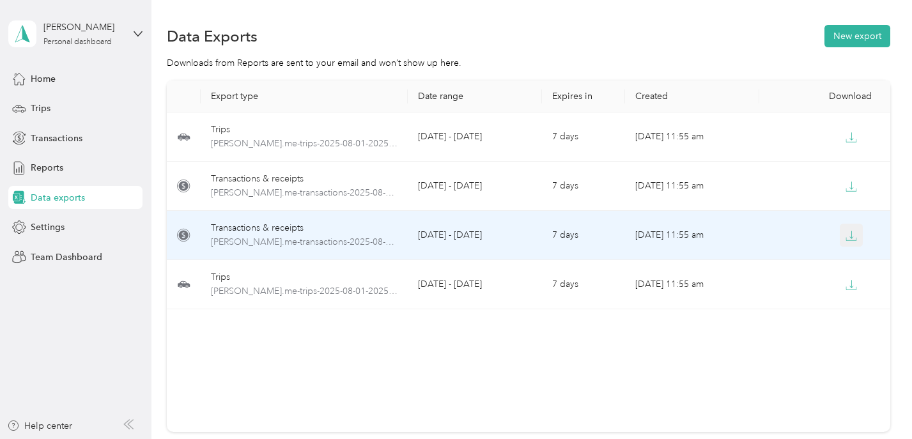
click at [852, 242] on button "button" at bounding box center [851, 235] width 23 height 23
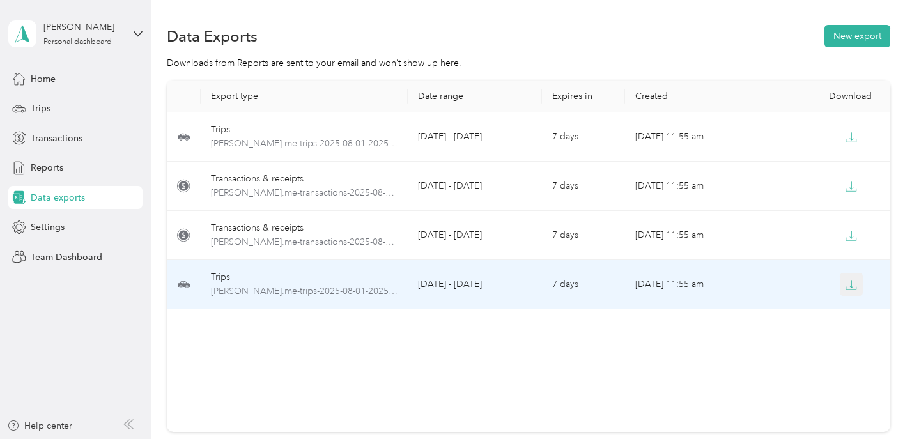
click at [852, 288] on icon "button" at bounding box center [852, 284] width 4 height 8
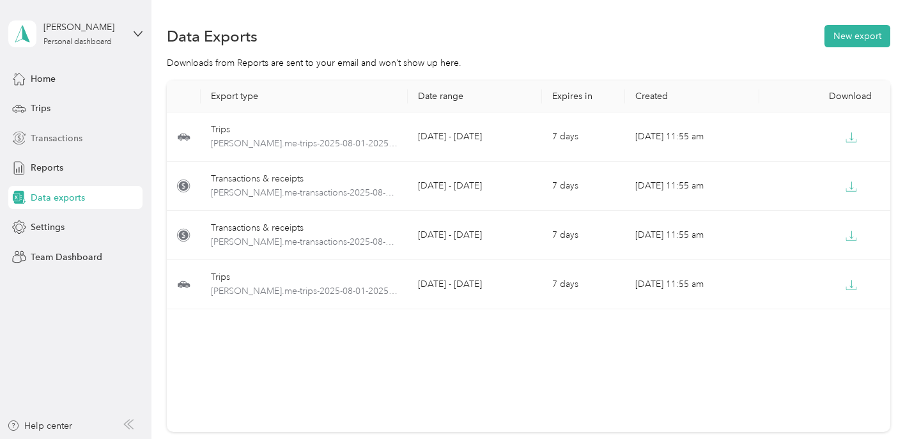
click at [61, 137] on span "Transactions" at bounding box center [57, 138] width 52 height 13
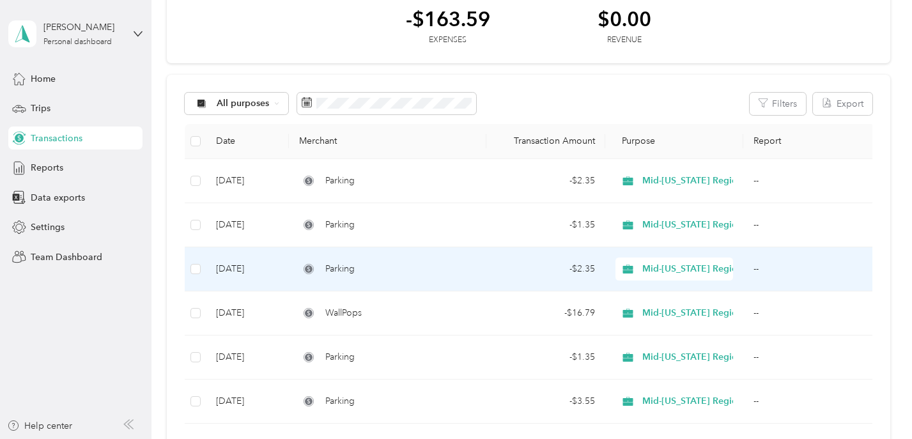
scroll to position [68, 0]
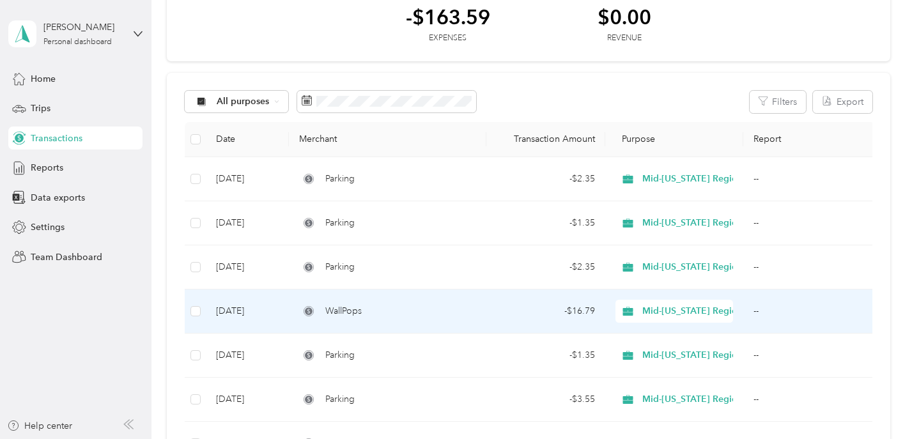
click at [776, 311] on td "--" at bounding box center [810, 312] width 132 height 44
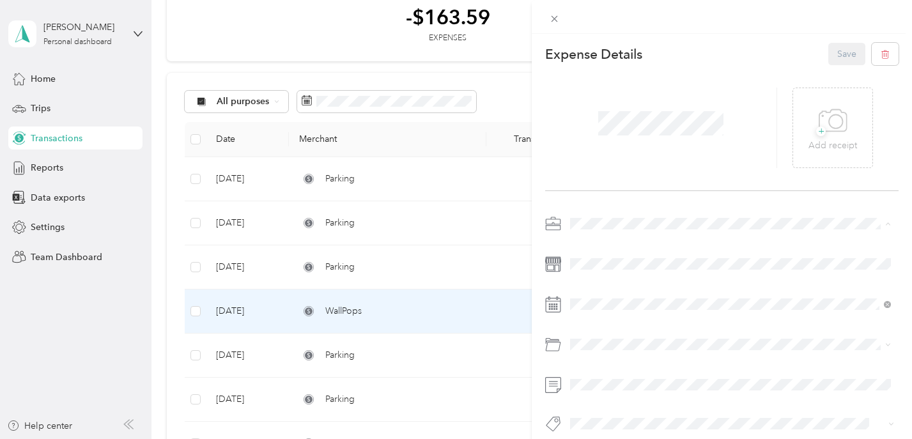
click at [694, 245] on div "Work" at bounding box center [731, 246] width 312 height 13
click at [845, 50] on button "Save" at bounding box center [847, 54] width 37 height 22
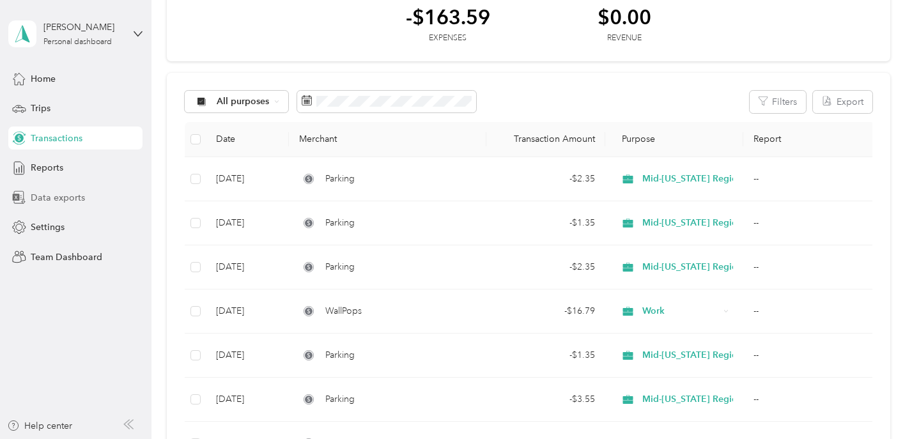
click at [58, 203] on span "Data exports" at bounding box center [58, 197] width 54 height 13
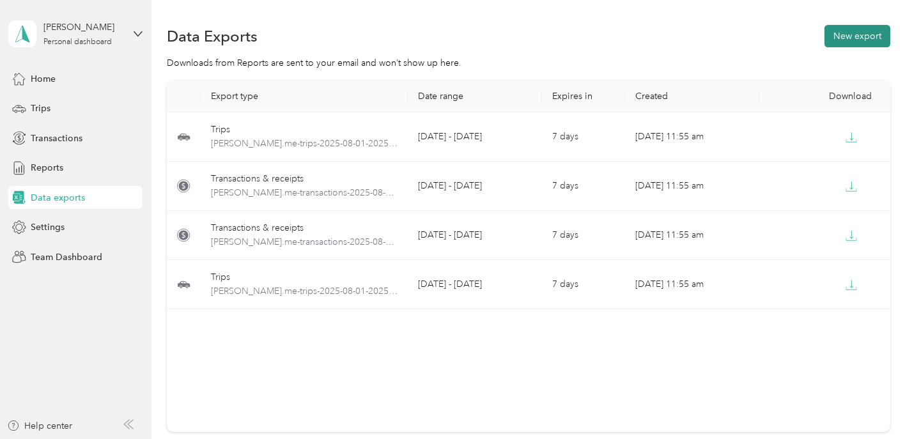
click at [851, 35] on button "New export" at bounding box center [858, 36] width 66 height 22
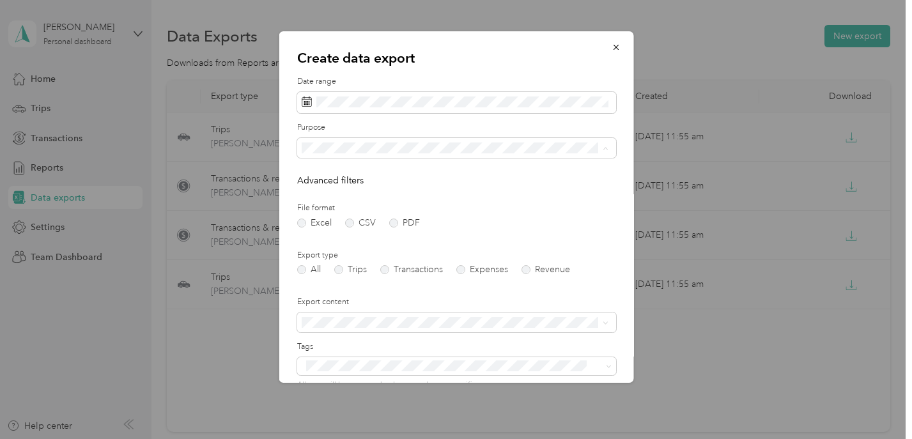
click at [399, 235] on span "Mid-[US_STATE] Regional Planning Commission" at bounding box center [402, 236] width 192 height 11
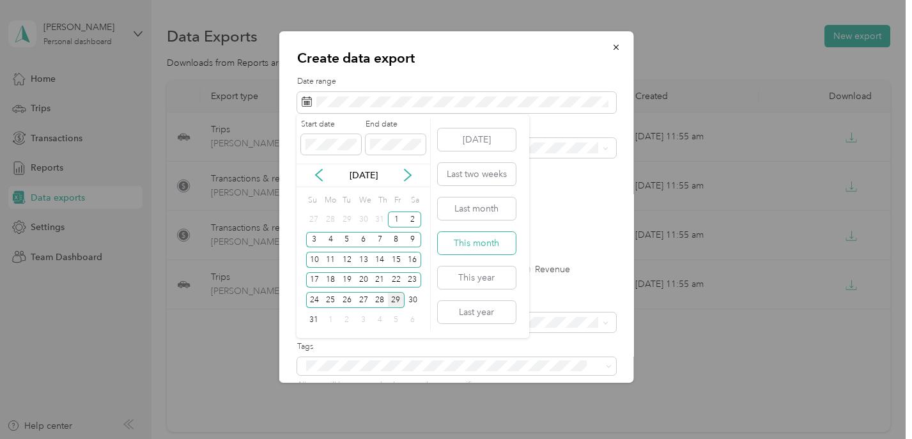
click at [466, 243] on button "This month" at bounding box center [477, 243] width 78 height 22
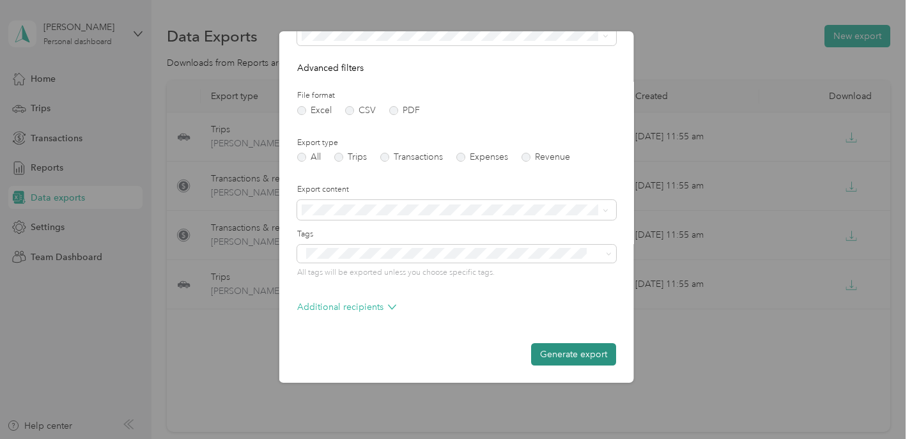
scroll to position [111, 0]
click at [564, 350] on button "Generate export" at bounding box center [573, 356] width 85 height 22
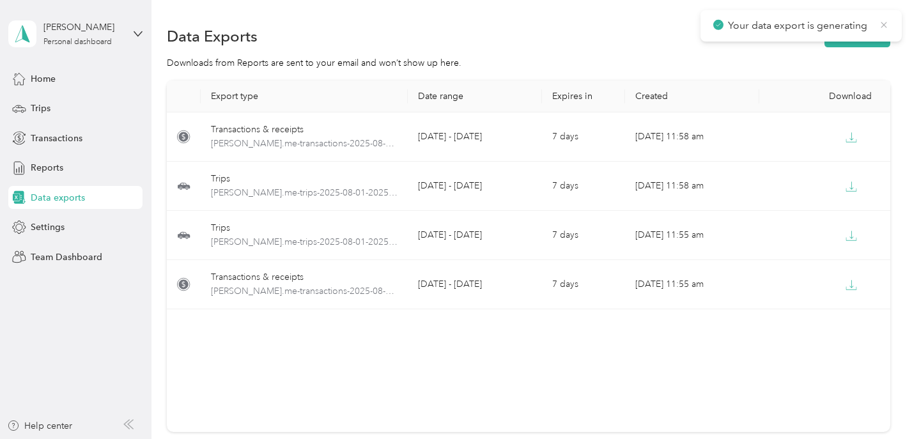
click at [886, 24] on icon at bounding box center [884, 25] width 10 height 12
click at [867, 36] on button "New export" at bounding box center [858, 36] width 66 height 22
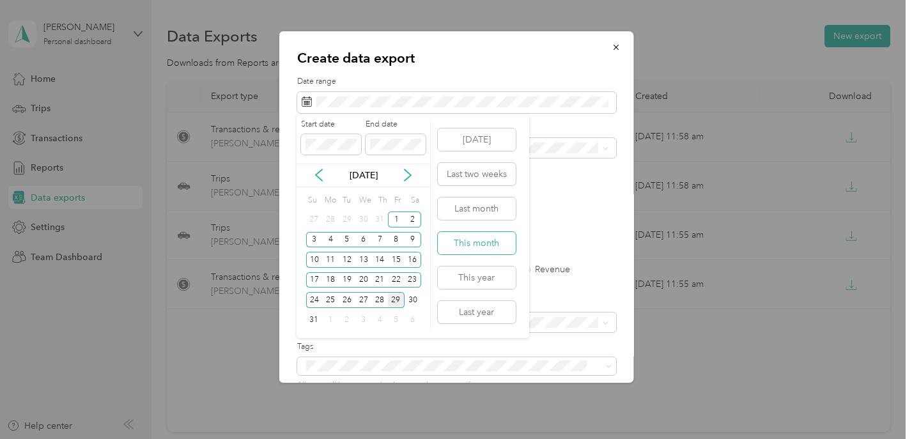
click at [478, 246] on button "This month" at bounding box center [477, 243] width 78 height 22
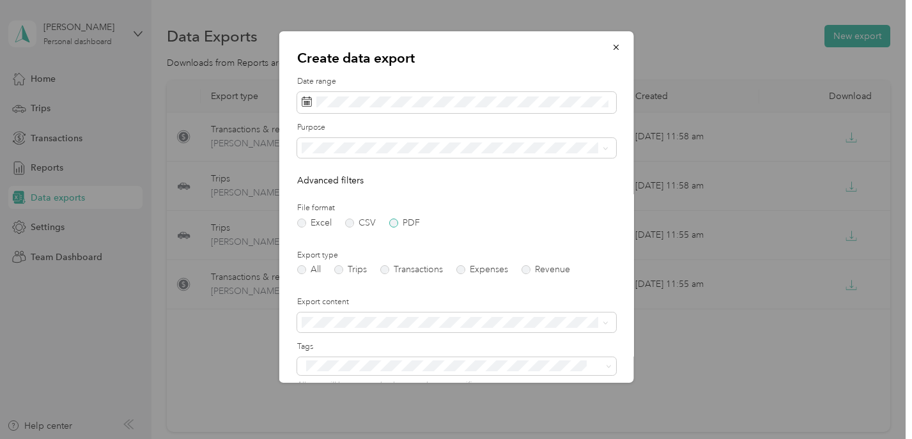
click at [393, 219] on label "PDF" at bounding box center [404, 223] width 31 height 9
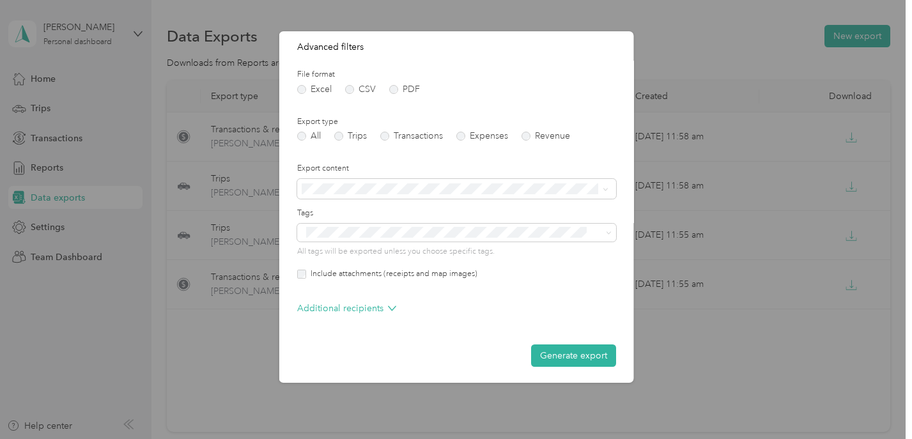
scroll to position [133, 0]
click at [306, 272] on label "Include attachments (receipts and map images)" at bounding box center [391, 275] width 171 height 12
click at [582, 353] on button "Generate export" at bounding box center [573, 356] width 85 height 22
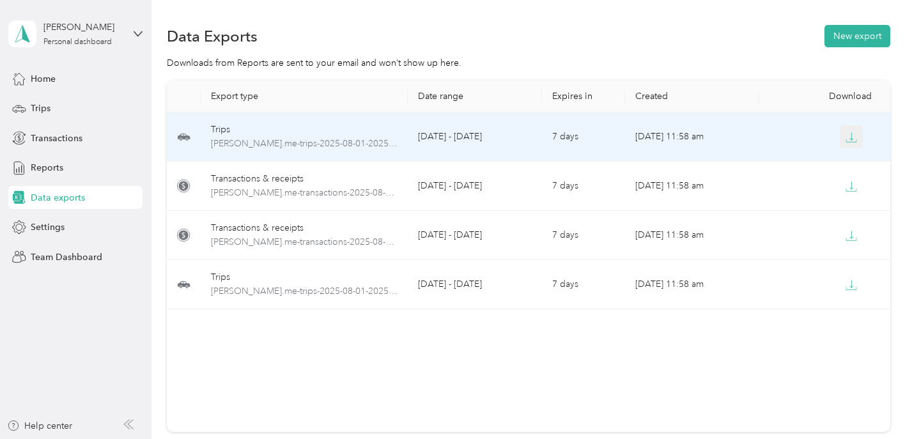
click at [854, 139] on icon "button" at bounding box center [852, 136] width 4 height 8
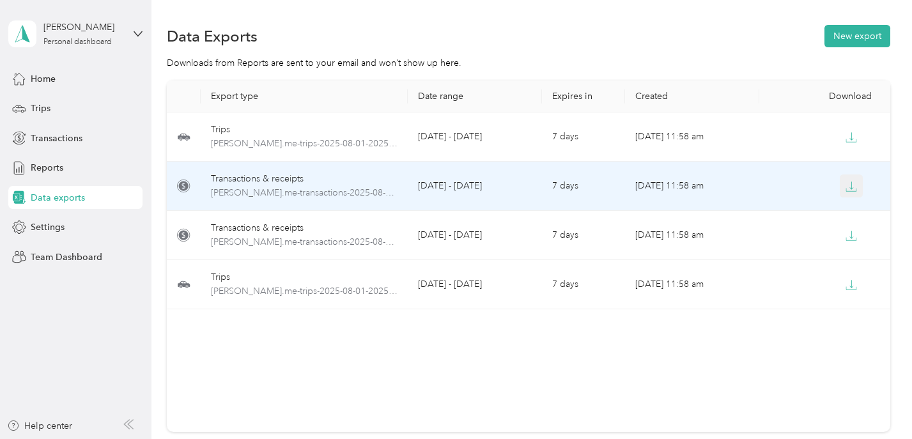
click at [854, 179] on button "button" at bounding box center [851, 186] width 23 height 23
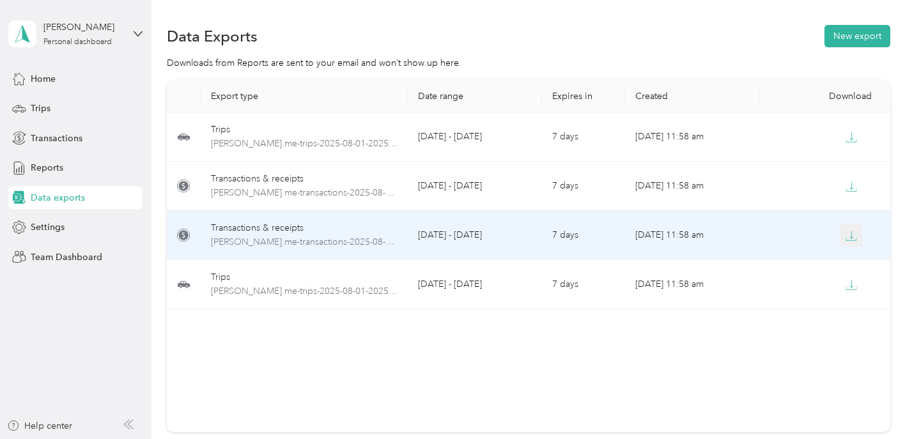
click at [854, 240] on icon "button" at bounding box center [852, 236] width 12 height 12
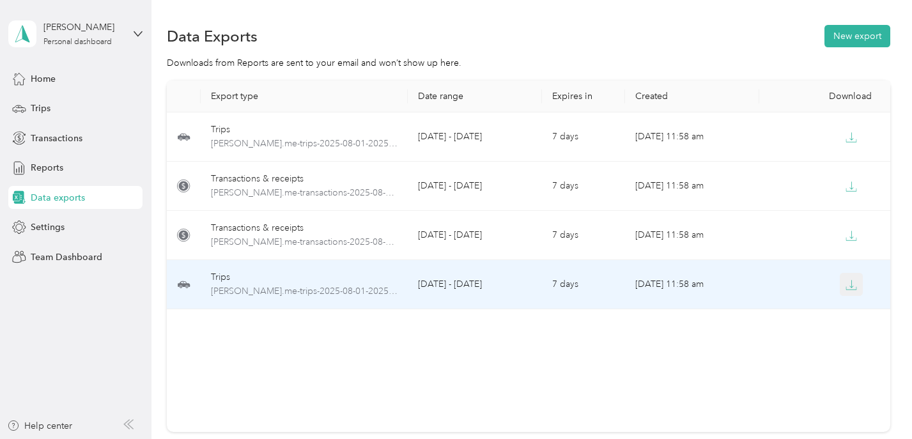
click at [855, 292] on button "button" at bounding box center [851, 284] width 23 height 23
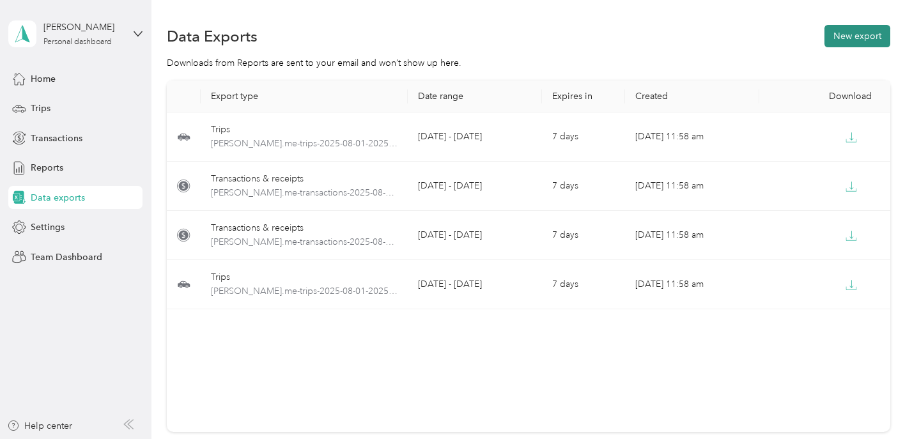
click at [872, 33] on button "New export" at bounding box center [858, 36] width 66 height 22
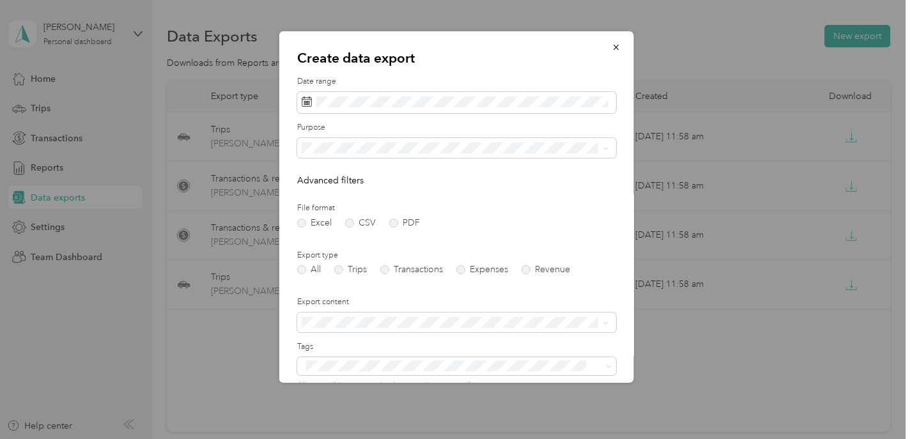
click at [400, 233] on span "Mid-[US_STATE] Regional Planning Commission" at bounding box center [402, 234] width 192 height 11
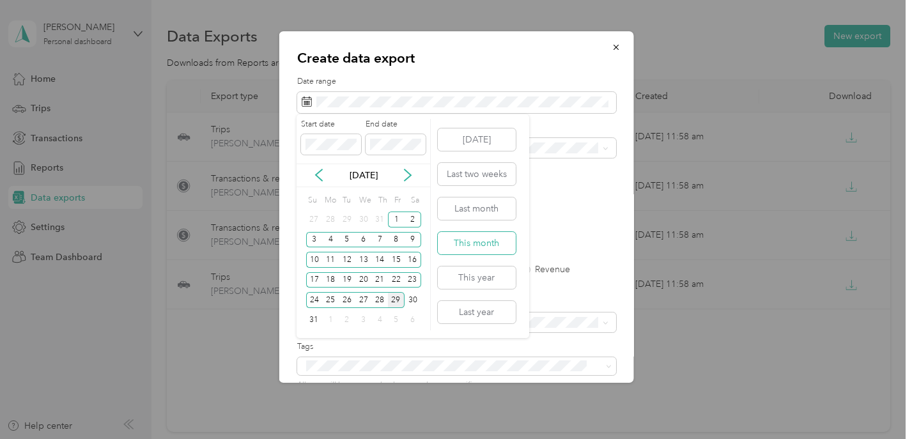
click at [460, 237] on button "This month" at bounding box center [477, 243] width 78 height 22
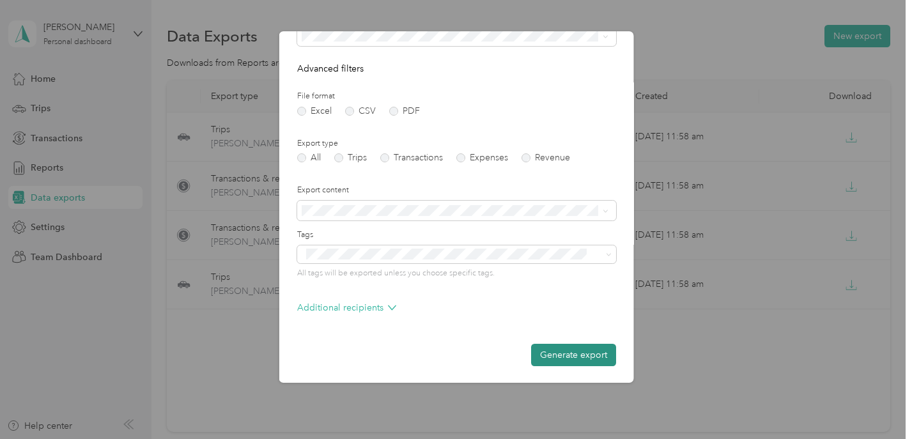
scroll to position [111, 0]
click at [567, 352] on button "Generate export" at bounding box center [573, 356] width 85 height 22
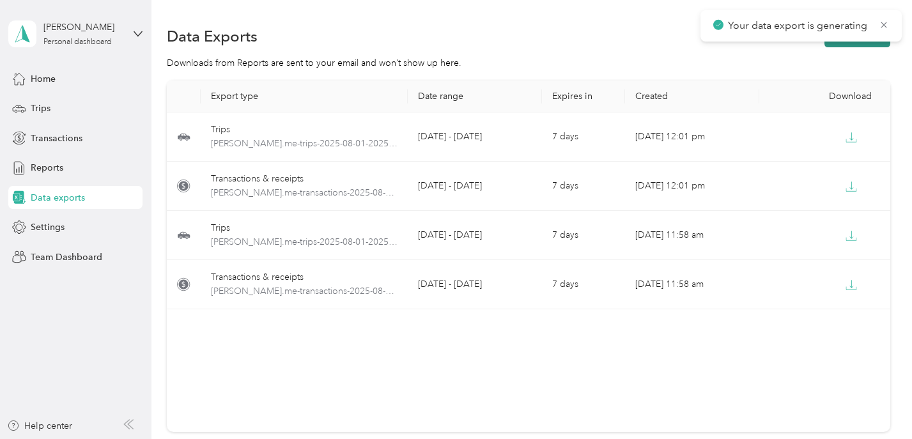
click at [862, 43] on button "New export" at bounding box center [858, 36] width 66 height 22
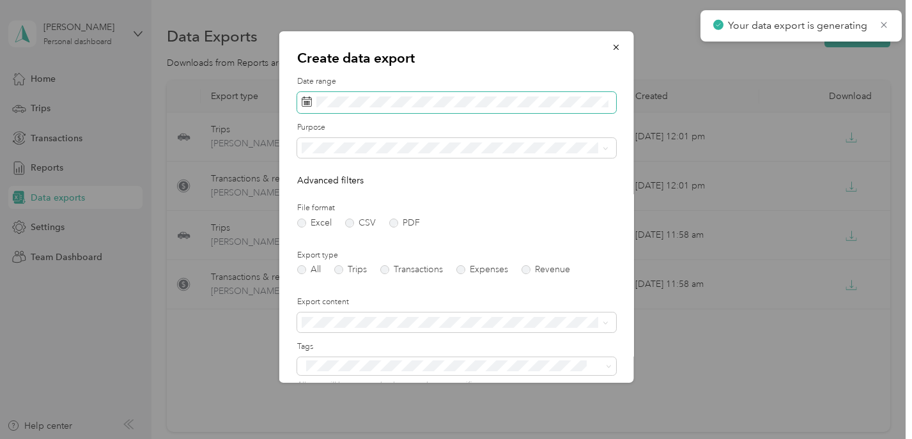
click at [457, 94] on span at bounding box center [456, 103] width 319 height 22
click at [448, 110] on span at bounding box center [456, 103] width 319 height 22
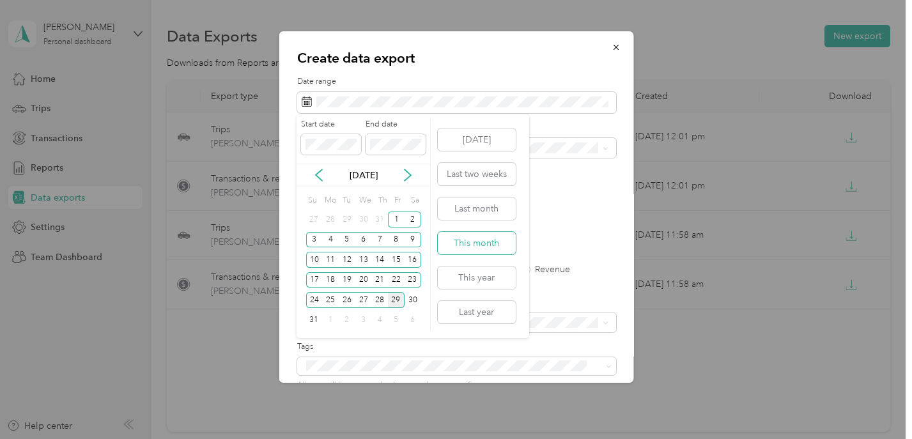
click at [462, 244] on button "This month" at bounding box center [477, 243] width 78 height 22
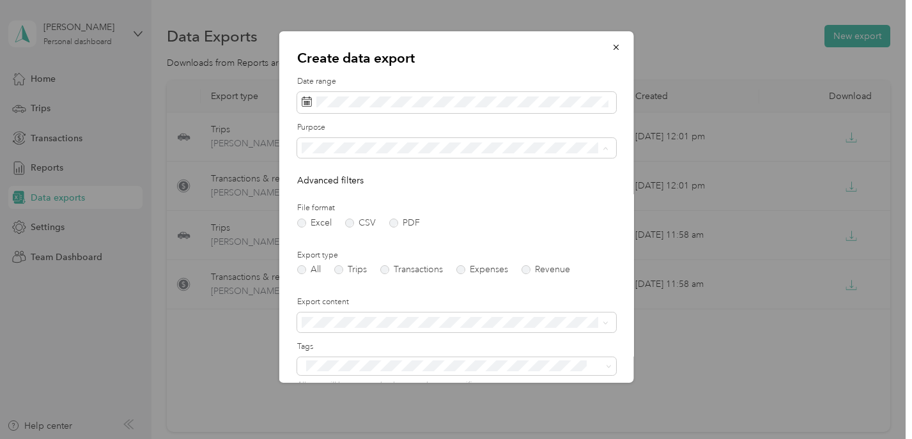
click at [357, 239] on div "Mid-[US_STATE] Regional Planning Commission" at bounding box center [455, 236] width 298 height 13
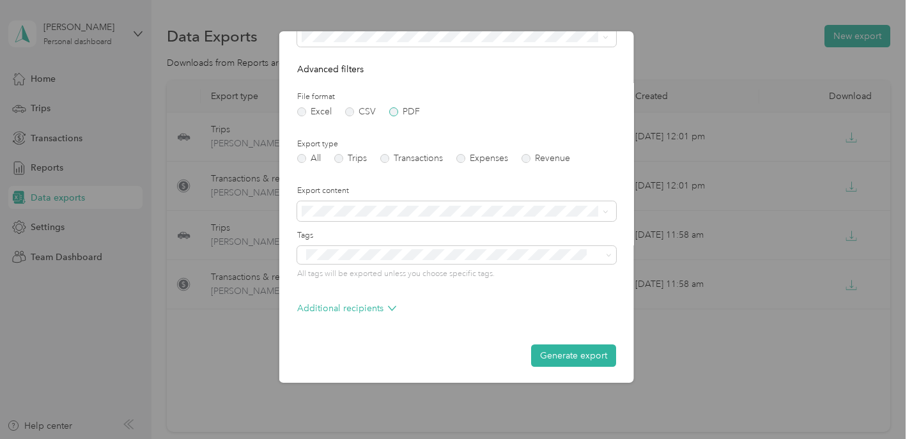
click at [398, 113] on label "PDF" at bounding box center [404, 111] width 31 height 9
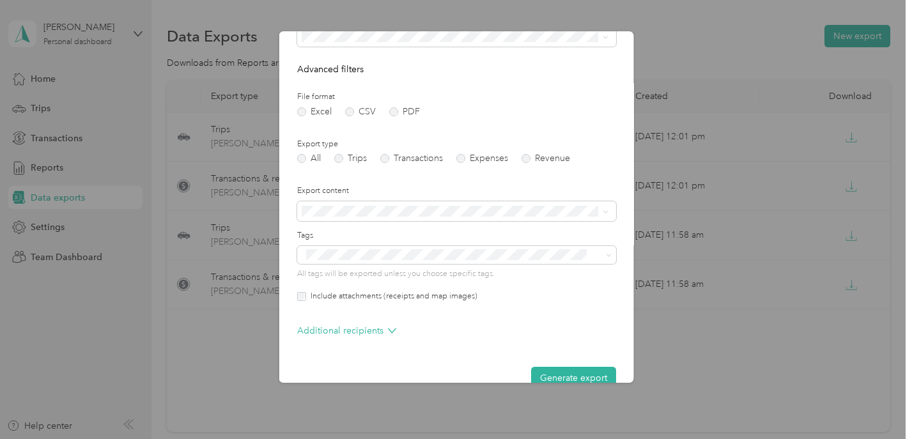
click at [389, 295] on label "Include attachments (receipts and map images)" at bounding box center [391, 297] width 171 height 12
click at [580, 374] on button "Generate export" at bounding box center [573, 378] width 85 height 22
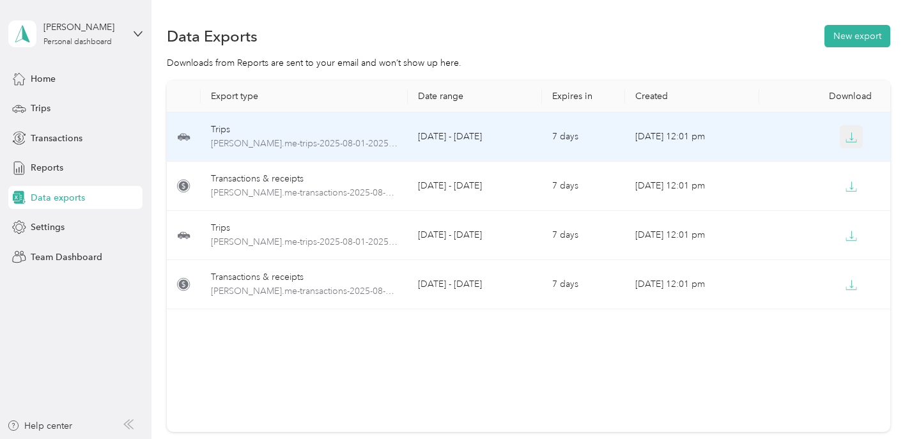
click at [849, 142] on icon "button" at bounding box center [852, 140] width 10 height 3
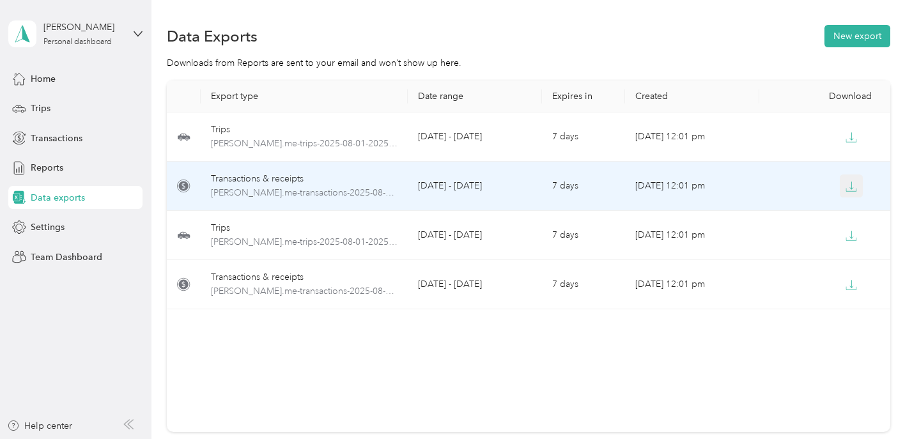
click at [847, 184] on icon "button" at bounding box center [852, 187] width 12 height 12
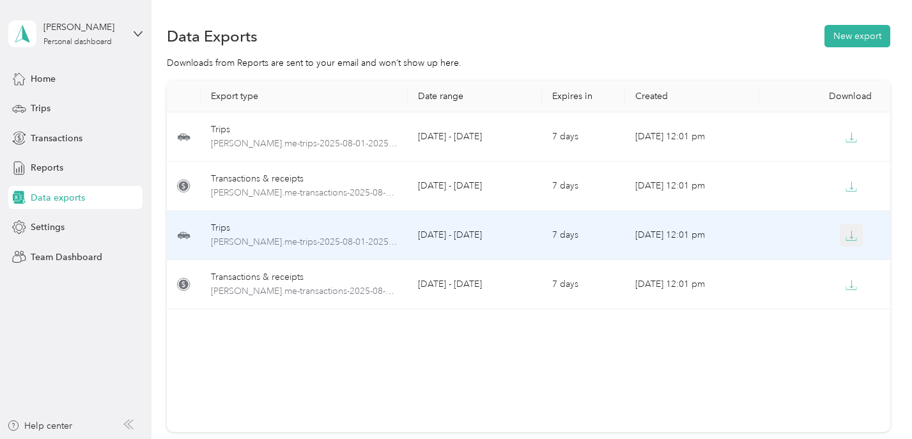
click at [849, 231] on icon "button" at bounding box center [852, 236] width 12 height 12
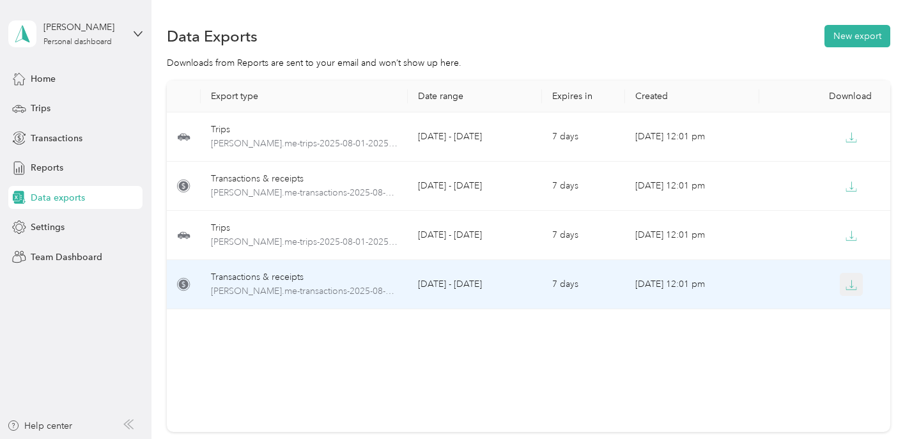
click at [849, 288] on icon "button" at bounding box center [852, 285] width 12 height 12
